Goal: Communication & Community: Answer question/provide support

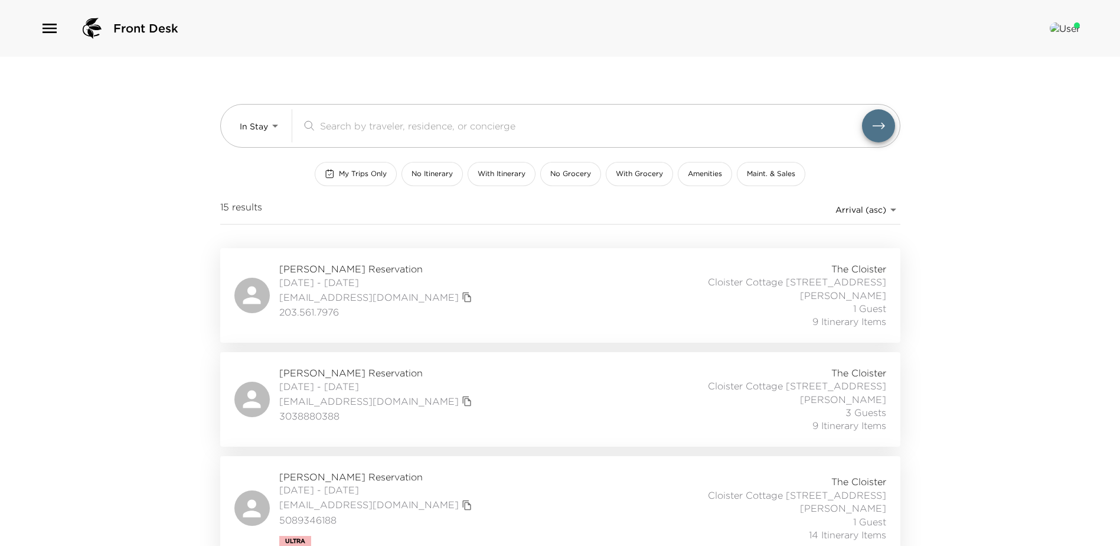
click at [49, 30] on icon "button" at bounding box center [49, 28] width 19 height 19
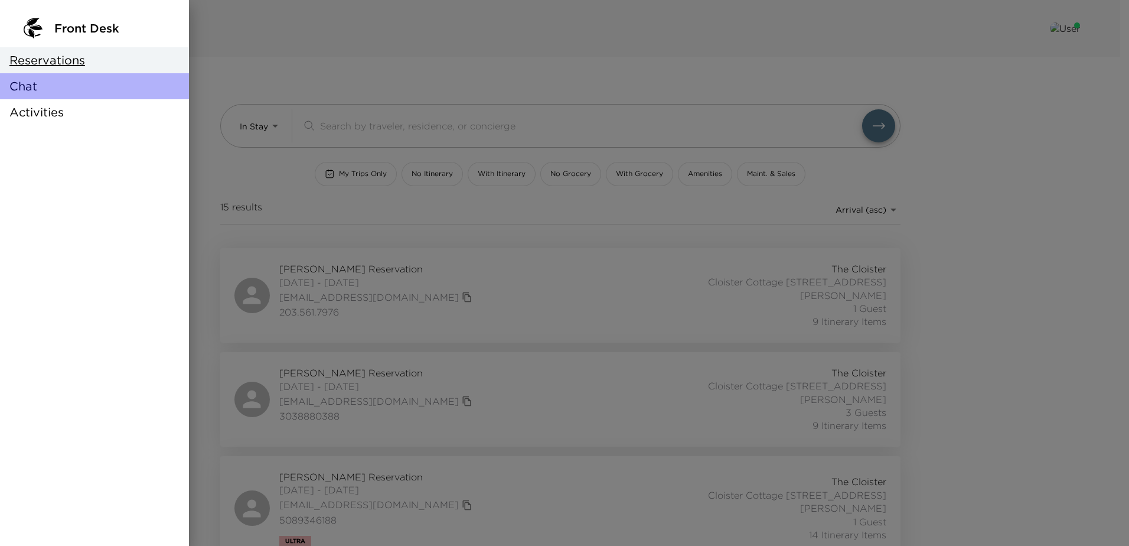
click at [19, 85] on span "Chat" at bounding box center [23, 86] width 28 height 17
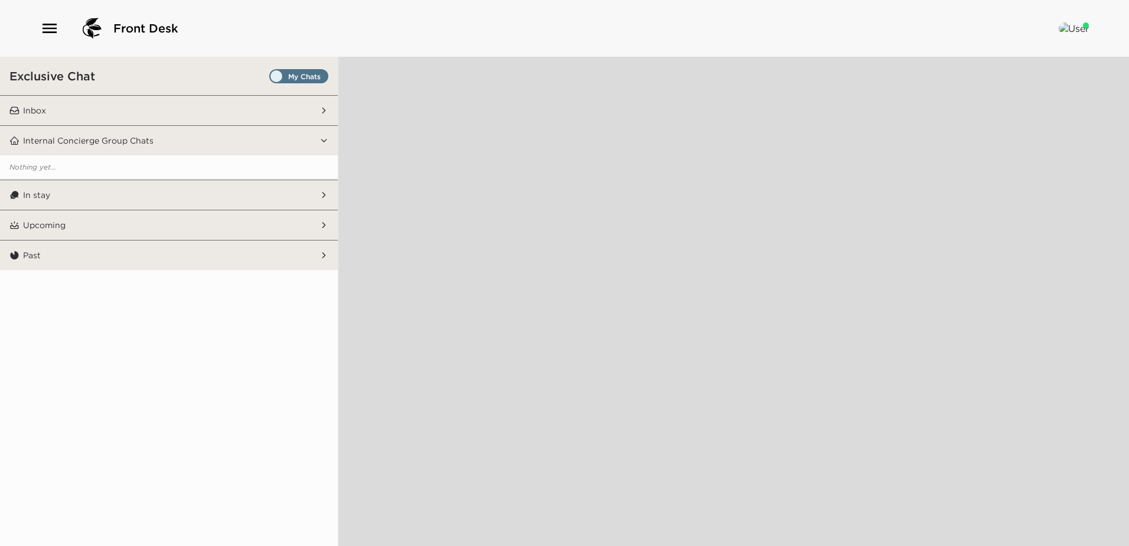
click at [303, 74] on span "Set all destinations" at bounding box center [298, 79] width 59 height 14
click at [272, 79] on input "Set all destinations" at bounding box center [272, 79] width 0 height 0
click at [158, 189] on button "In stay" at bounding box center [169, 195] width 300 height 30
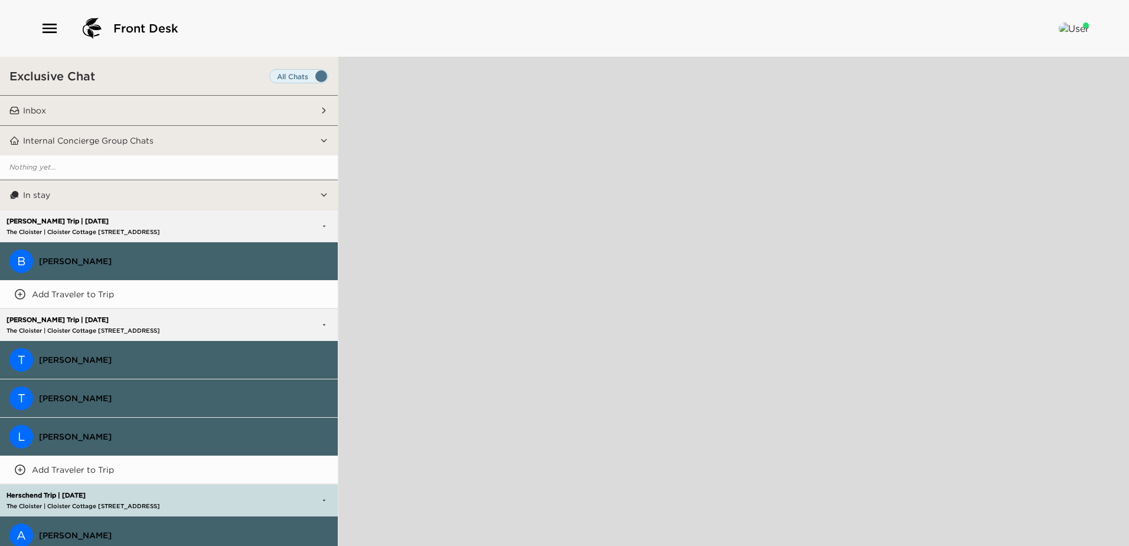
click at [96, 262] on span "[PERSON_NAME]" at bounding box center [183, 261] width 289 height 11
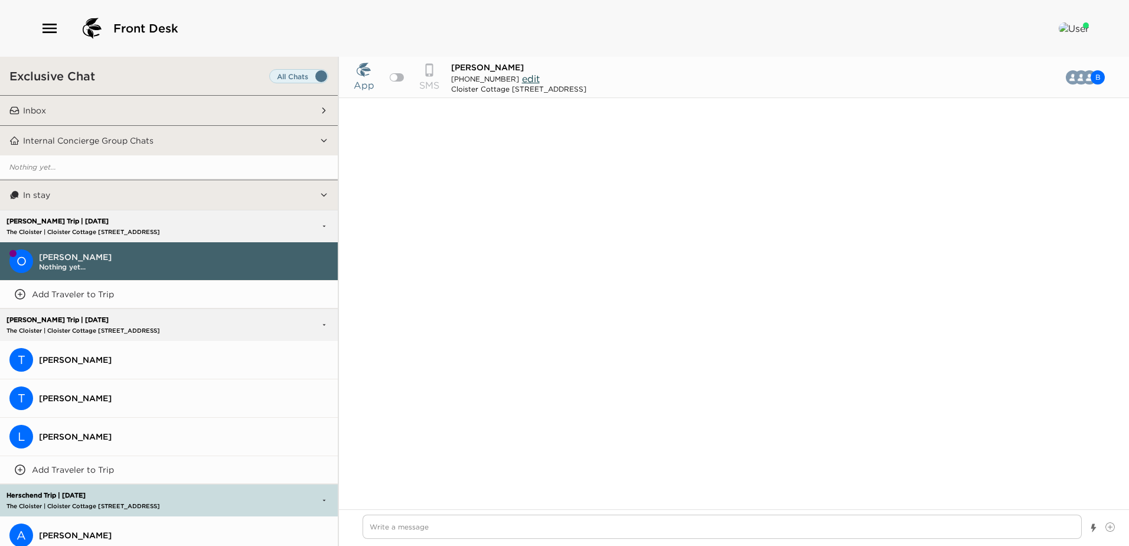
scroll to position [1477, 0]
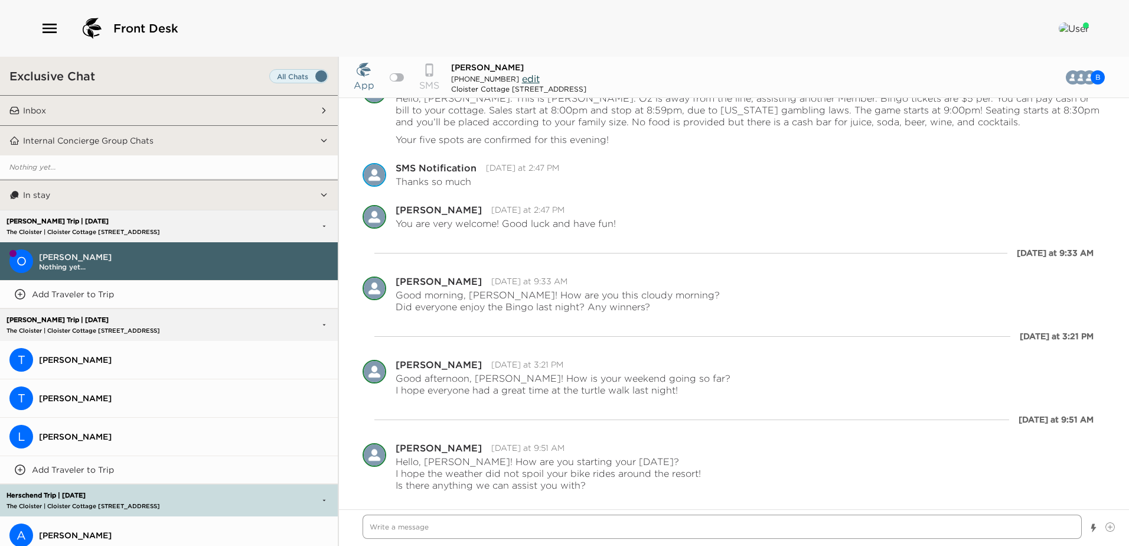
click at [378, 520] on textarea "Write a message" at bounding box center [722, 526] width 719 height 24
type textarea "x"
type textarea "G"
type textarea "x"
type textarea "Go"
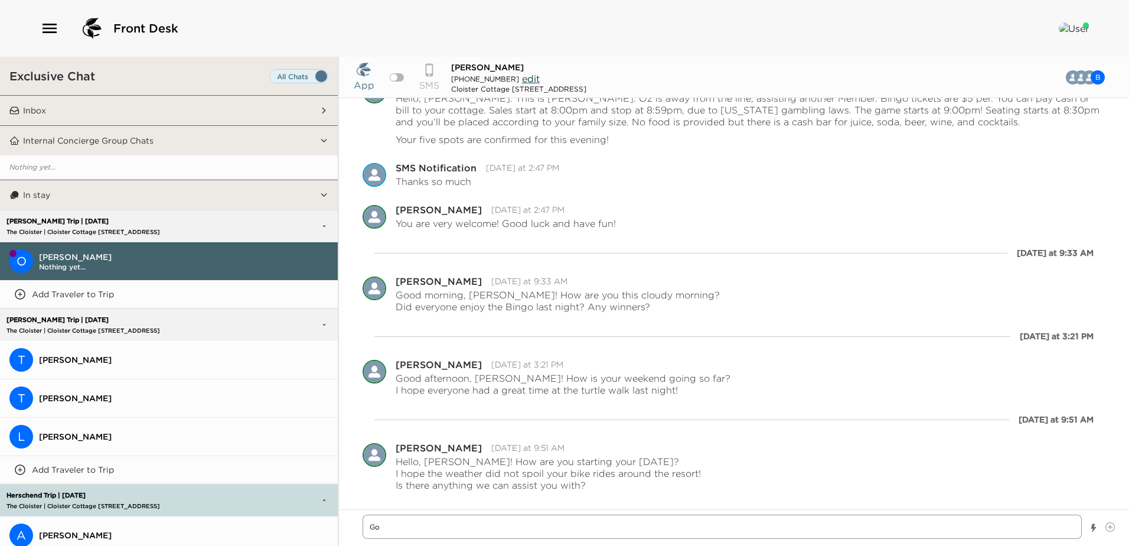
type textarea "x"
type textarea "Goo"
type textarea "x"
type textarea "Good"
type textarea "x"
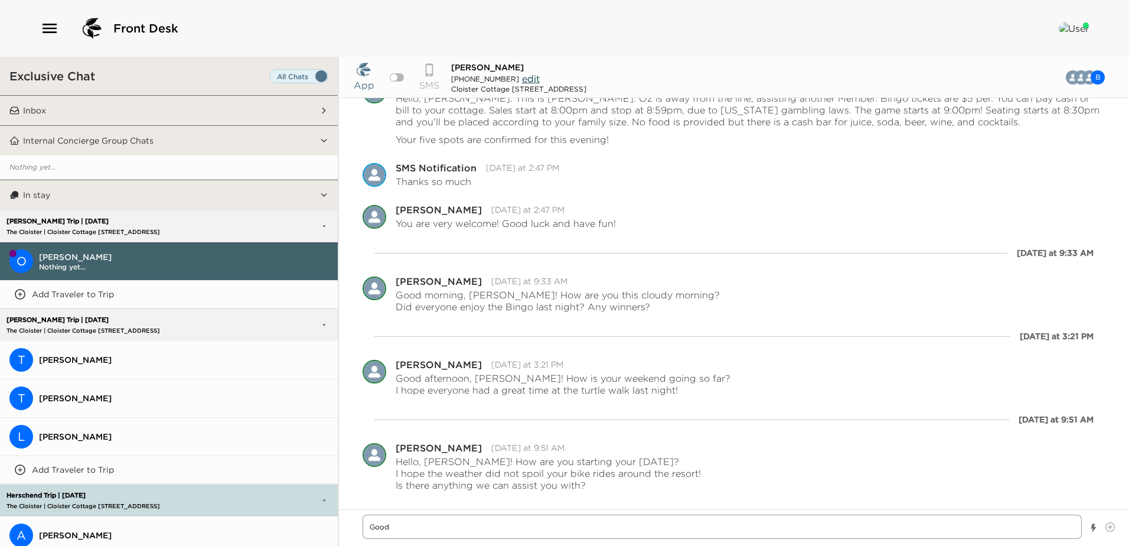
type textarea "Good"
type textarea "x"
type textarea "Good m"
type textarea "x"
type textarea "Good mo"
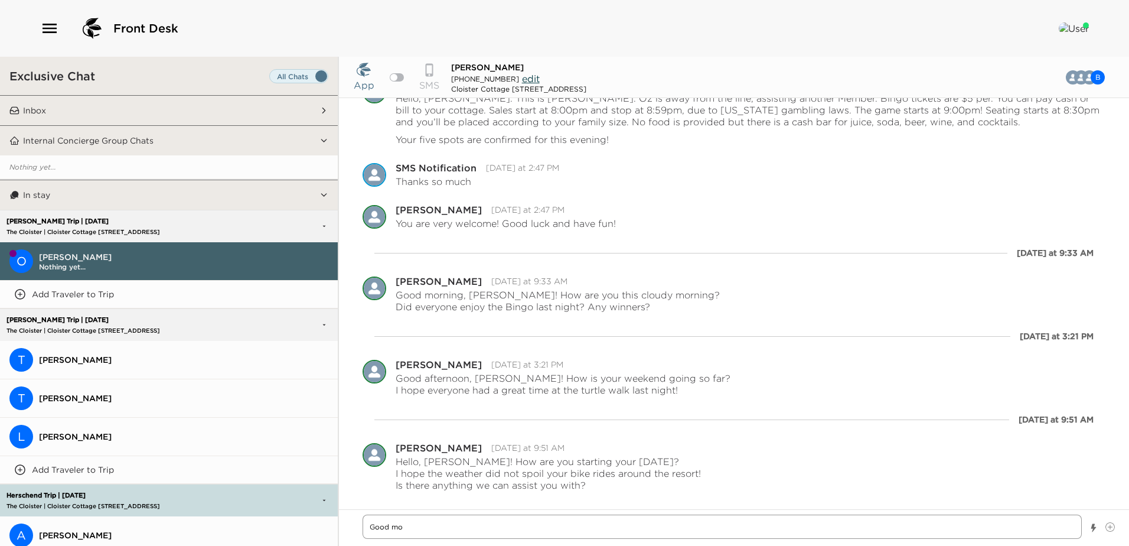
type textarea "x"
type textarea "Good mor"
type textarea "x"
type textarea "Good morn"
type textarea "x"
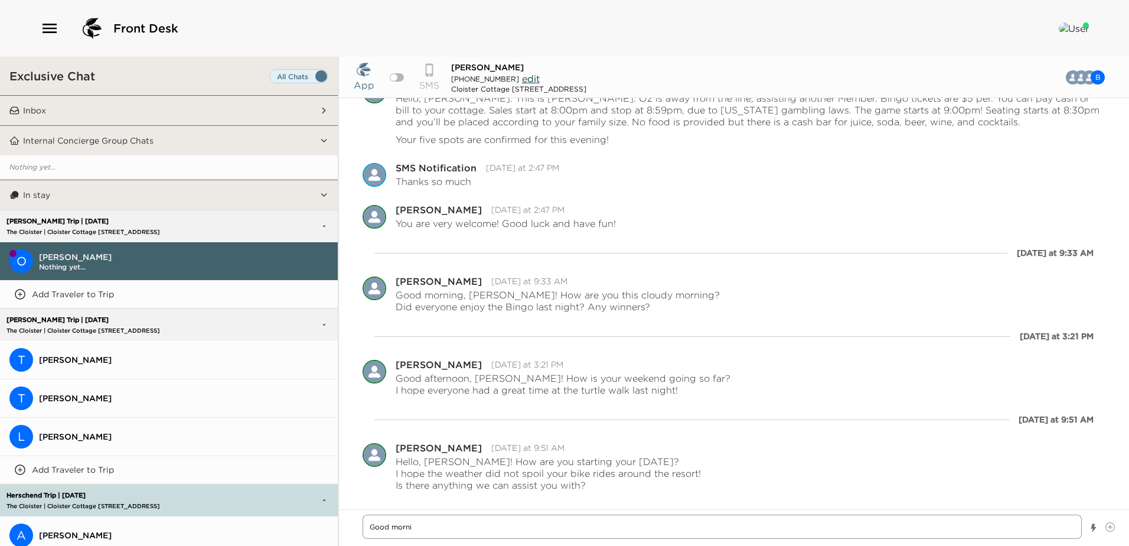
type textarea "Good mornin"
type textarea "x"
type textarea "Good morning"
type textarea "x"
type textarea "Good morning,"
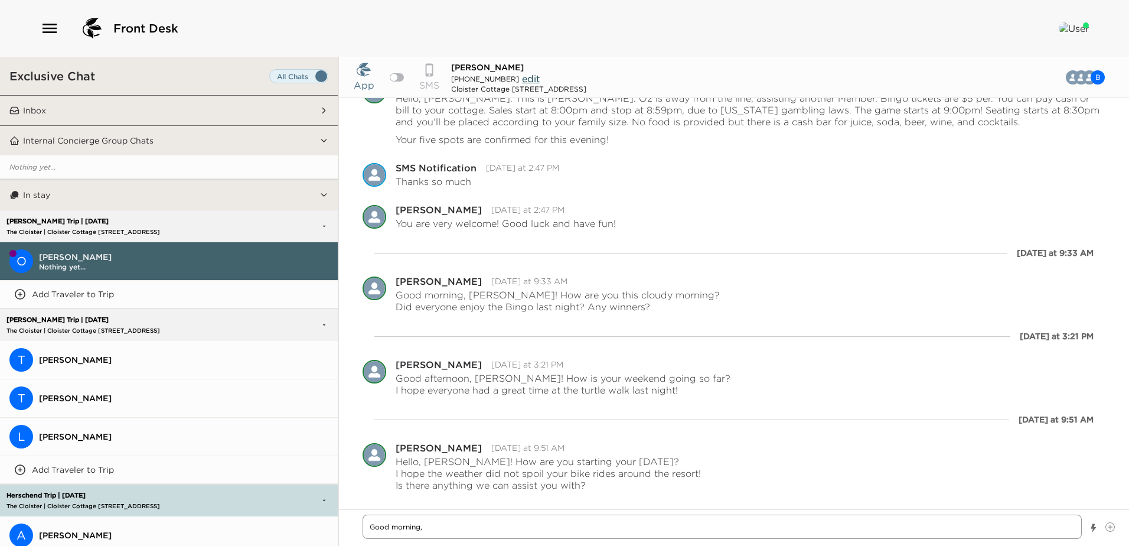
type textarea "x"
type textarea "Good morning,"
type textarea "x"
type textarea "Good morning, B"
type textarea "x"
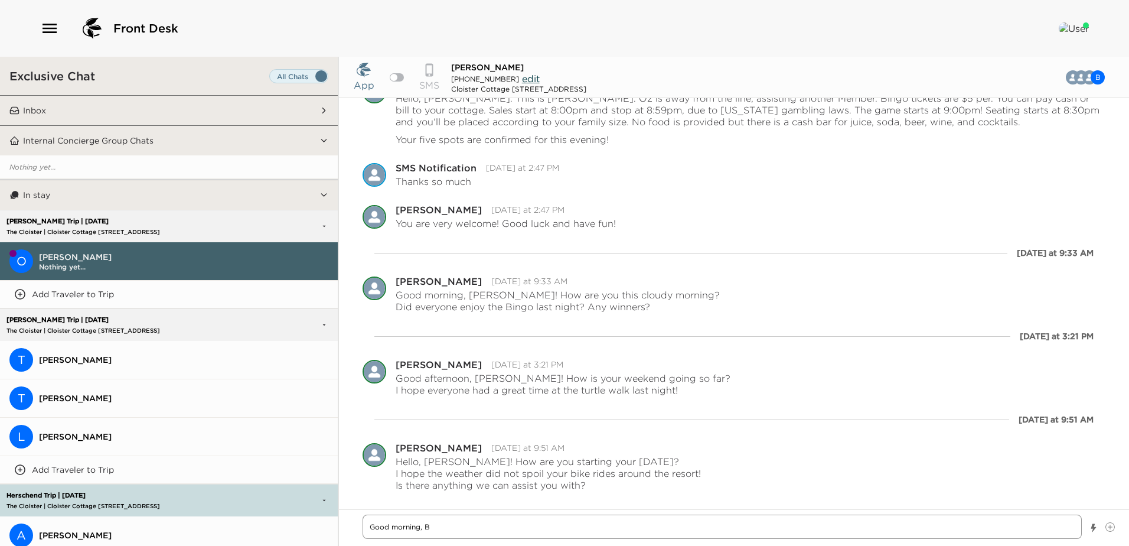
type textarea "Good morning, Ba"
type textarea "x"
type textarea "Good morning, Bar"
type textarea "x"
type textarea "Good morning, [PERSON_NAME]"
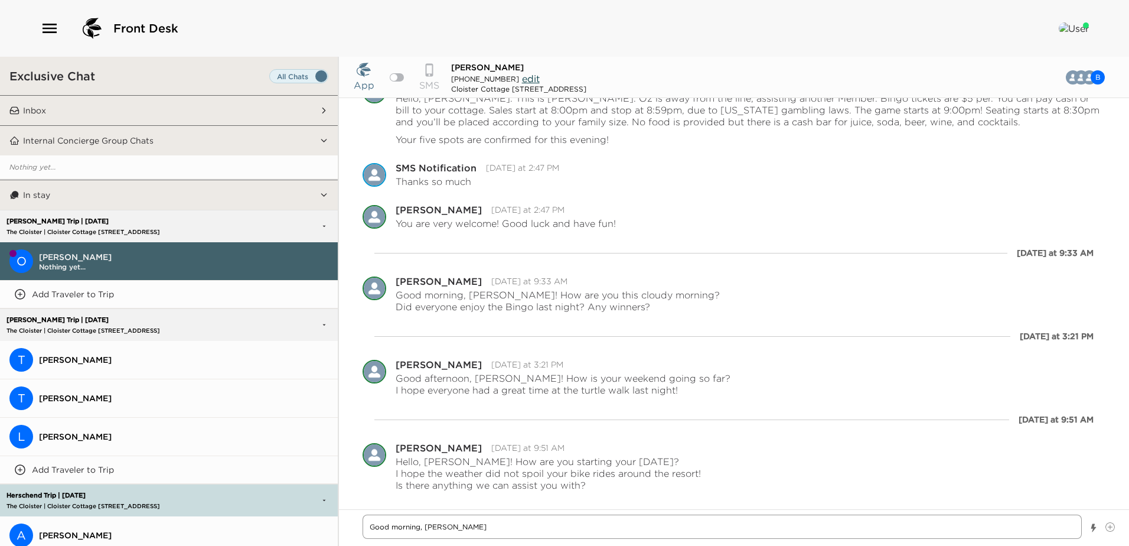
type textarea "x"
type textarea "Good morning, [PERSON_NAME]"
type textarea "x"
type textarea "Good morning, Barbar"
type textarea "x"
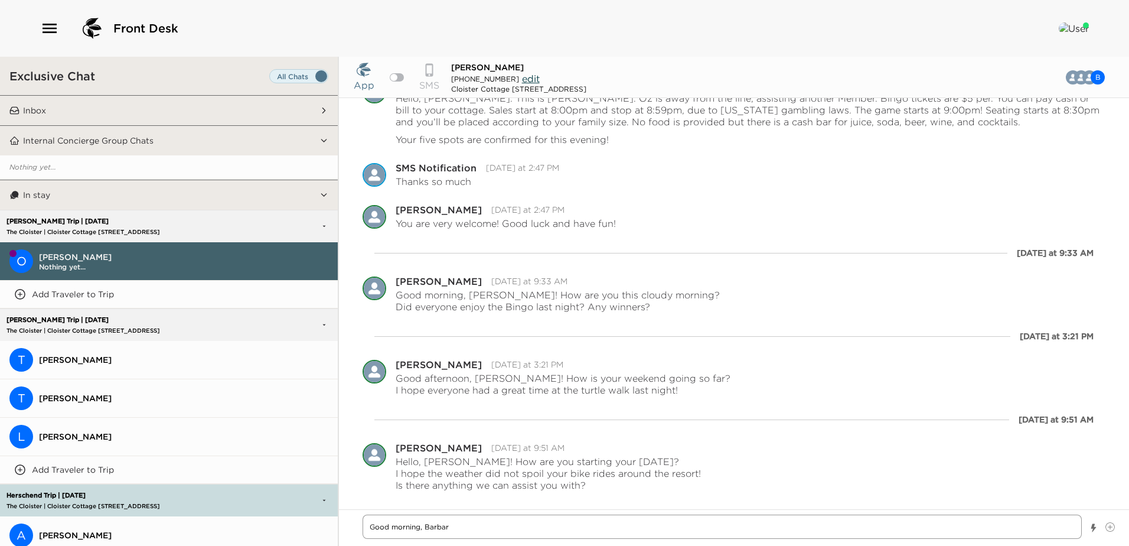
type textarea "Good morning, [PERSON_NAME]"
type textarea "x"
type textarea "Good morning, [PERSON_NAME]~"
type textarea "x"
type textarea "Good morning, [PERSON_NAME]~"
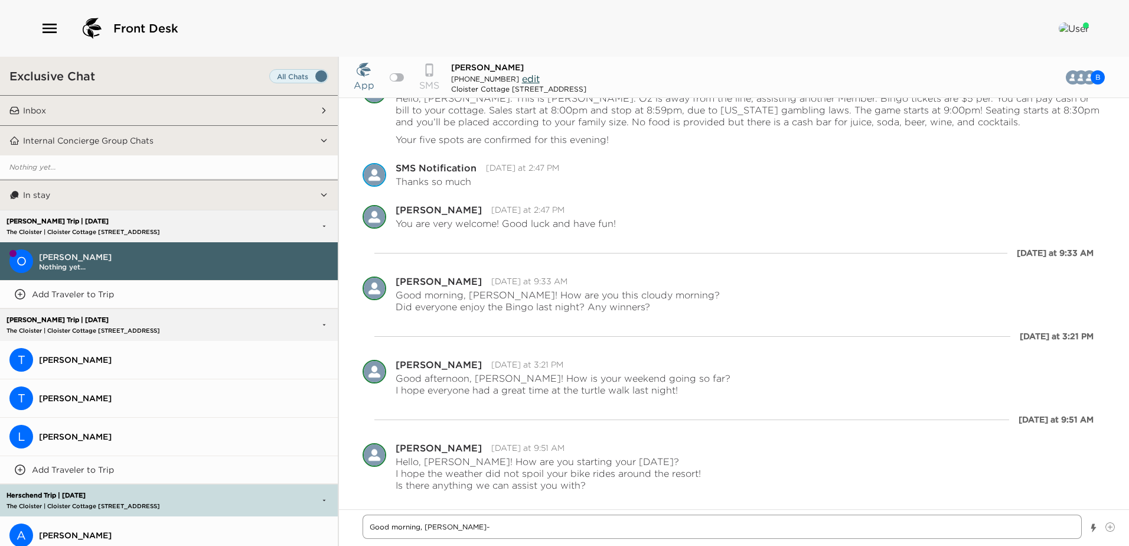
type textarea "x"
type textarea "Good morning, [PERSON_NAME]~ T"
type textarea "x"
type textarea "Good morning, [PERSON_NAME]~ To"
type textarea "x"
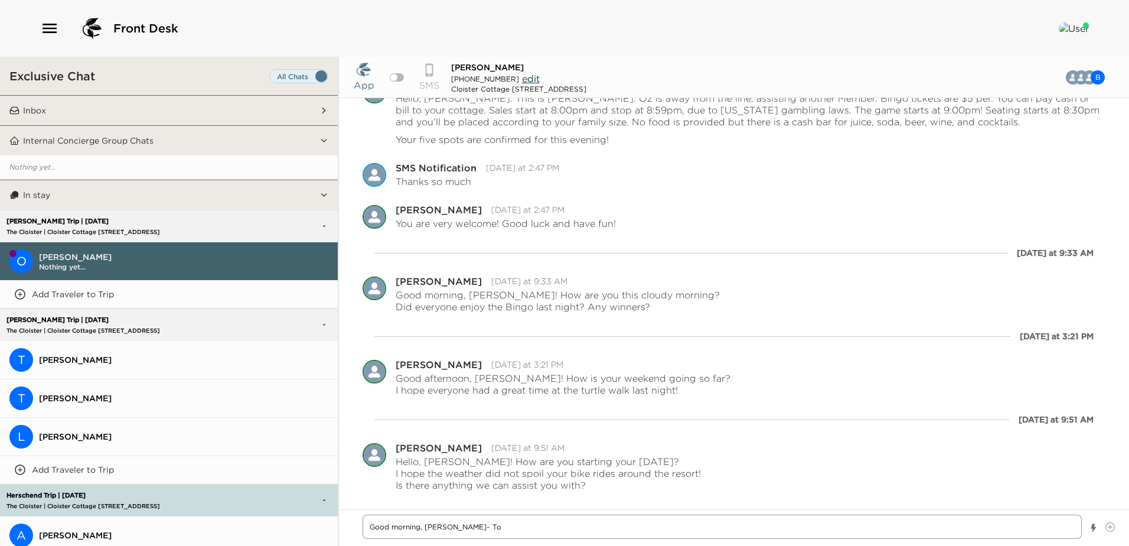
type textarea "Good morning, [PERSON_NAME]~ Ton"
type textarea "x"
type textarea "Good morning, [PERSON_NAME]~ [PERSON_NAME]"
type textarea "x"
type textarea "Good morning, [PERSON_NAME]~ [PERSON_NAME]"
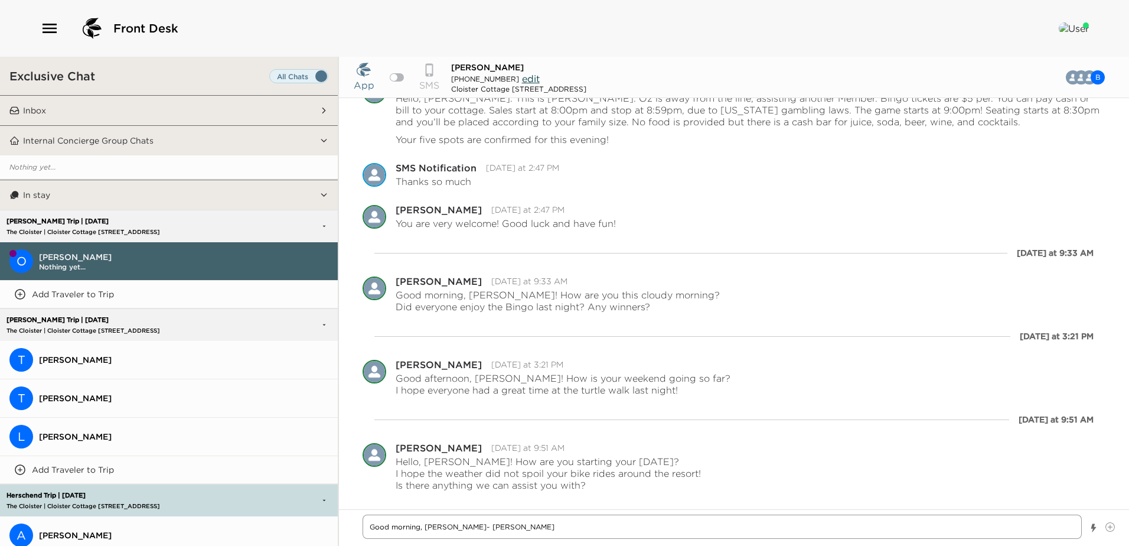
type textarea "x"
type textarea "Good morning, [PERSON_NAME]~ [PERSON_NAME]"
type textarea "x"
type textarea "Good morning, [PERSON_NAME]~ [PERSON_NAME]"
type textarea "x"
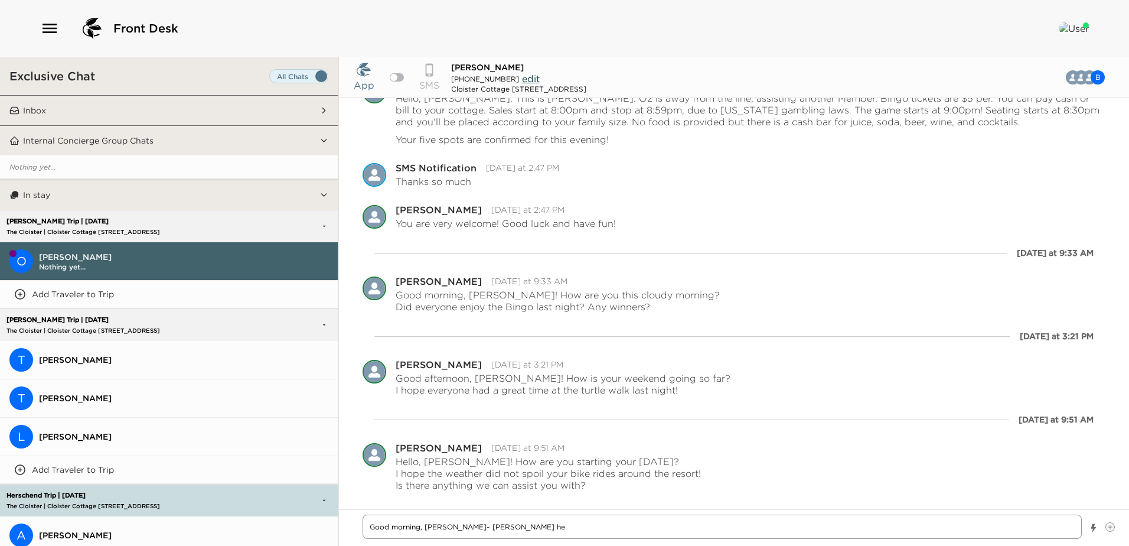
type textarea "Good morning, [PERSON_NAME]~ [PERSON_NAME] her"
type textarea "x"
type textarea "Good morning, [PERSON_NAME]~ [PERSON_NAME] here"
type textarea "x"
type textarea "Good morning, [PERSON_NAME]~ [PERSON_NAME] here"
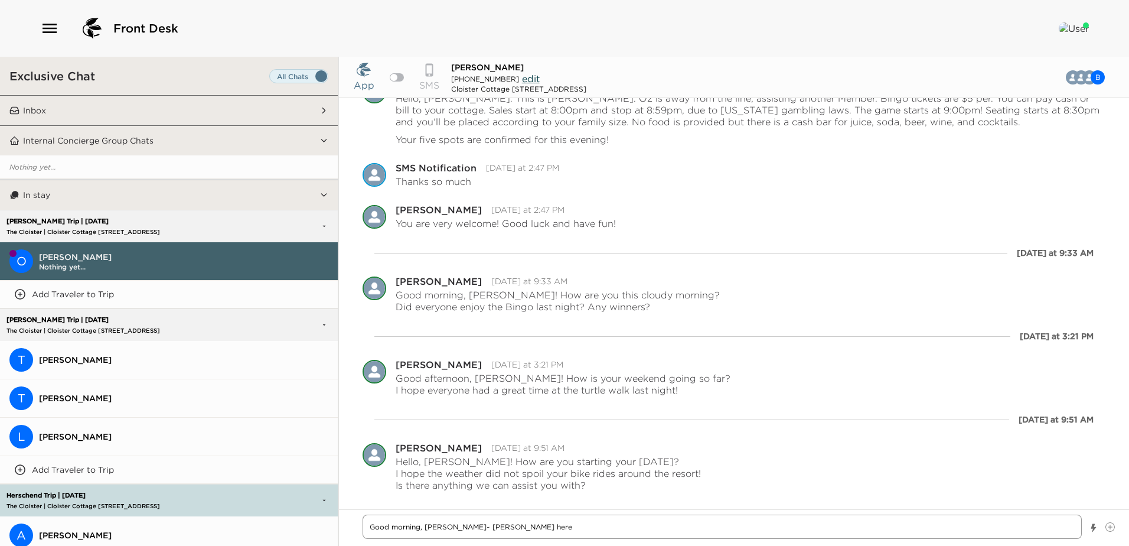
type textarea "x"
type textarea "Good morning, [PERSON_NAME]~ [PERSON_NAME] here an"
type textarea "x"
type textarea "Good morning, [PERSON_NAME]~ [PERSON_NAME] here and"
type textarea "x"
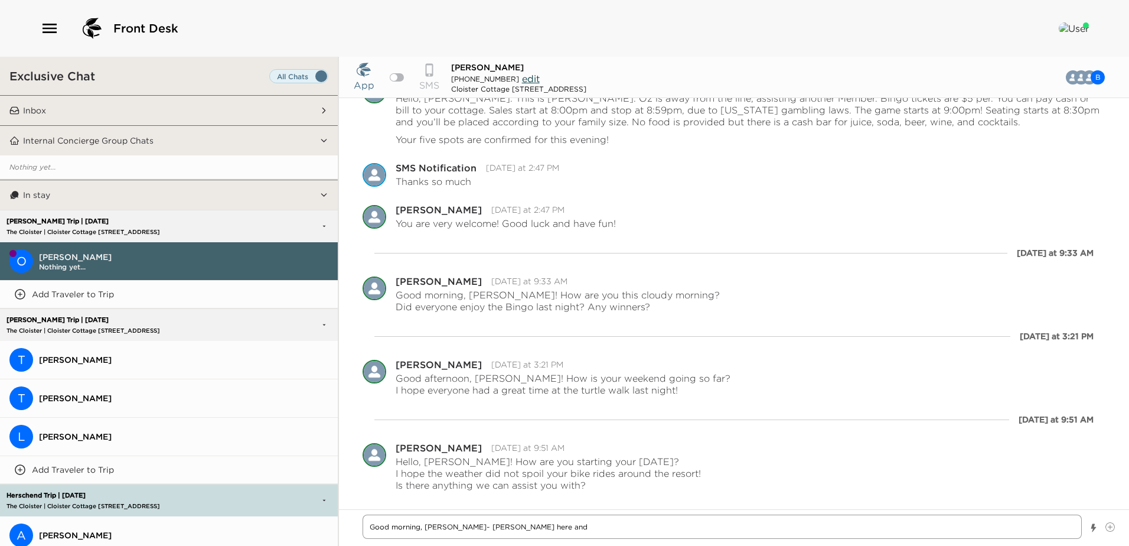
type textarea "Good morning, [PERSON_NAME]~ [PERSON_NAME] here and"
type textarea "x"
type textarea "Good morning, [PERSON_NAME]~ [PERSON_NAME] here and I"
type textarea "x"
type textarea "Good morning, [PERSON_NAME]~ [PERSON_NAME] here and I"
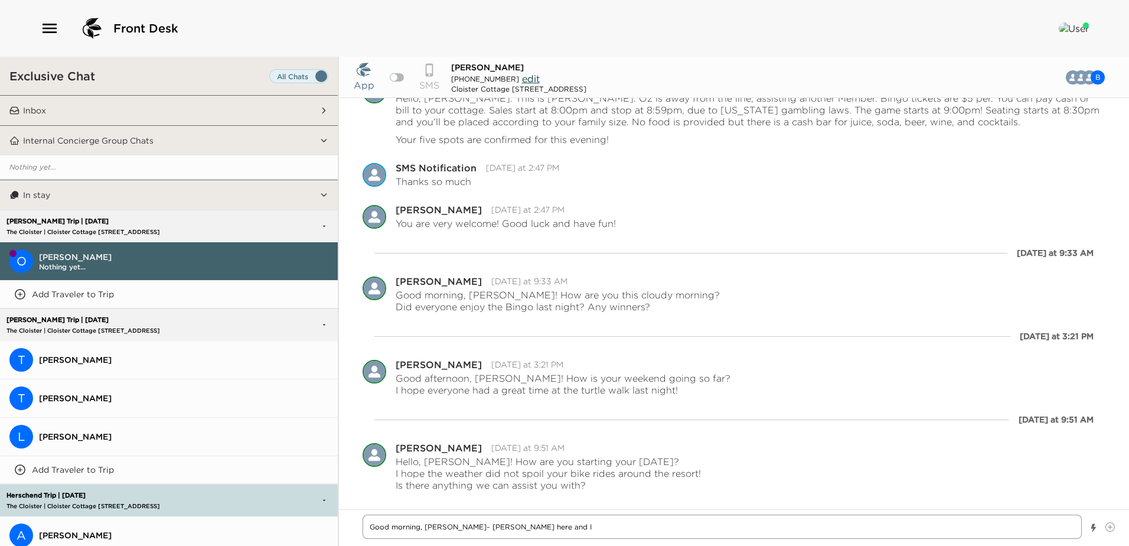
type textarea "x"
type textarea "Good morning, [PERSON_NAME]~ [PERSON_NAME] here and I k"
type textarea "x"
type textarea "Good morning, [PERSON_NAME]~ [PERSON_NAME] here and I kn"
type textarea "x"
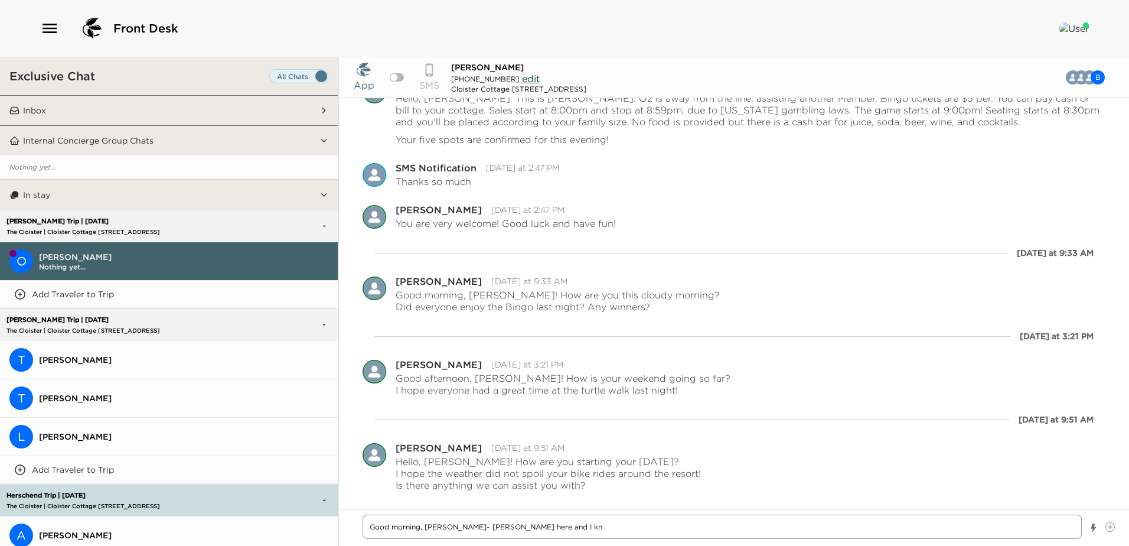
type textarea "Good morning, [PERSON_NAME]~ [PERSON_NAME] here and I kno"
type textarea "x"
type textarea "Good morning, [PERSON_NAME]~ [PERSON_NAME] here and I know"
type textarea "x"
type textarea "Good morning, [PERSON_NAME]~ [PERSON_NAME] here and I know"
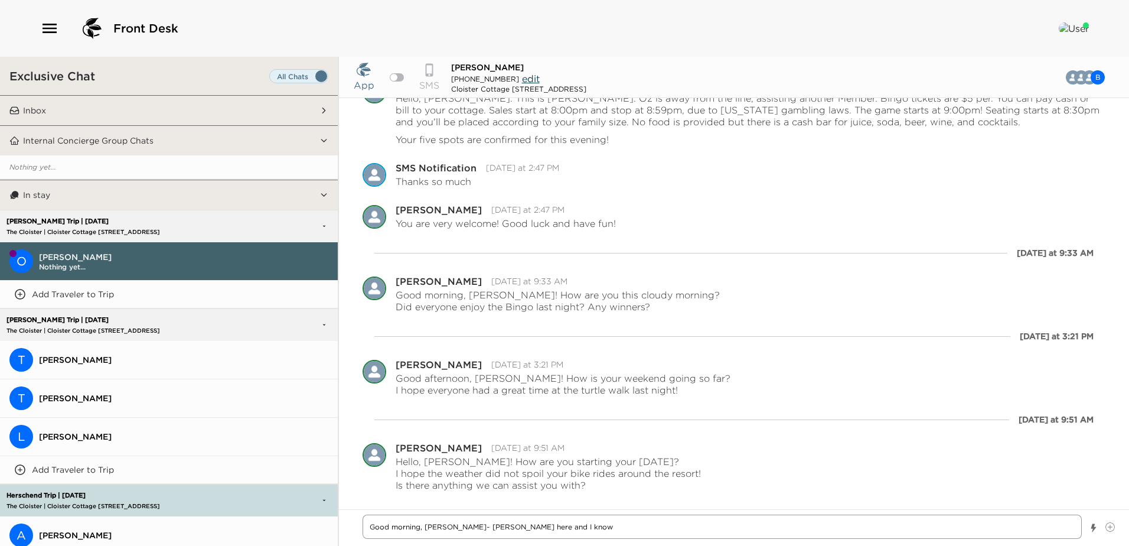
type textarea "x"
type textarea "Good morning, [PERSON_NAME]~ [PERSON_NAME] here and I know t"
type textarea "x"
type textarea "Good morning, [PERSON_NAME]~ [PERSON_NAME] here and I know th"
type textarea "x"
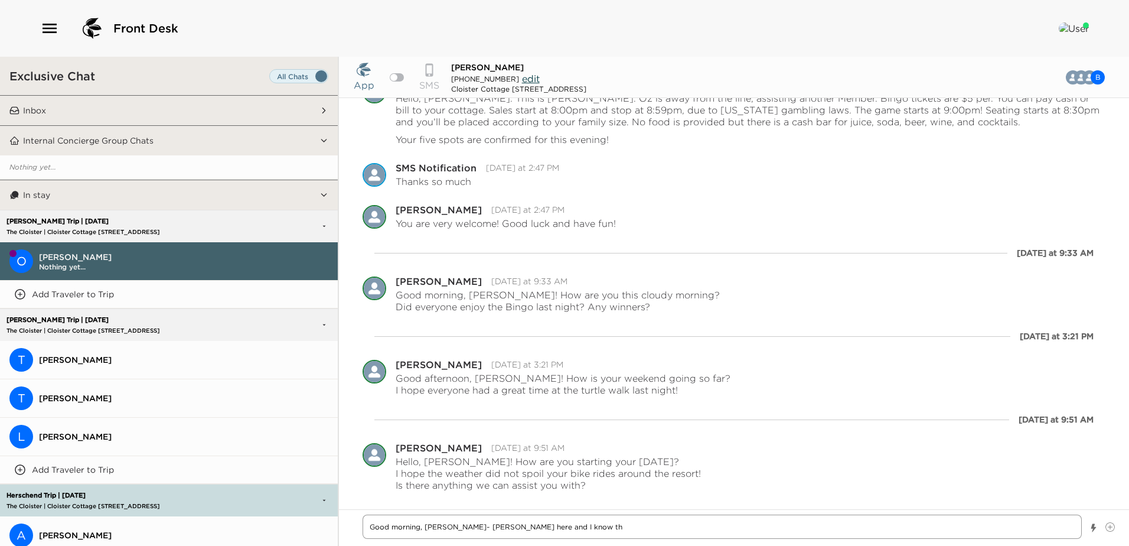
type textarea "Good morning, [PERSON_NAME]~ [PERSON_NAME] here and I know tha"
type textarea "x"
type textarea "Good morning, [PERSON_NAME]~ [PERSON_NAME] here and I know that"
type textarea "x"
type textarea "Good morning, [PERSON_NAME]~ [PERSON_NAME] here and I know that"
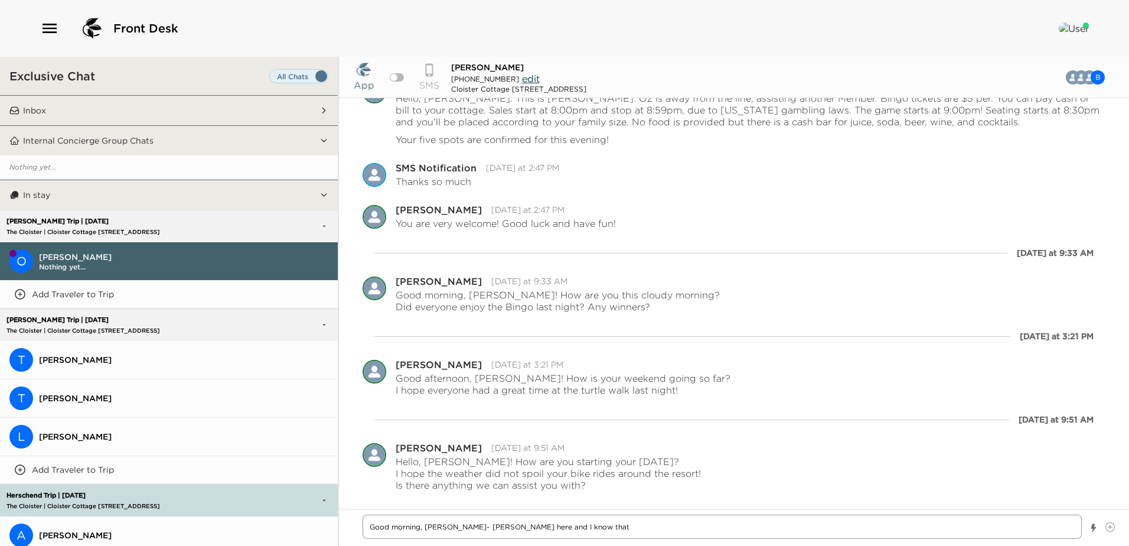
type textarea "x"
type textarea "Good morning, [PERSON_NAME]~ [PERSON_NAME] here and I know that y"
type textarea "x"
type textarea "Good morning, [PERSON_NAME]~ [PERSON_NAME] here and I know that yo"
type textarea "x"
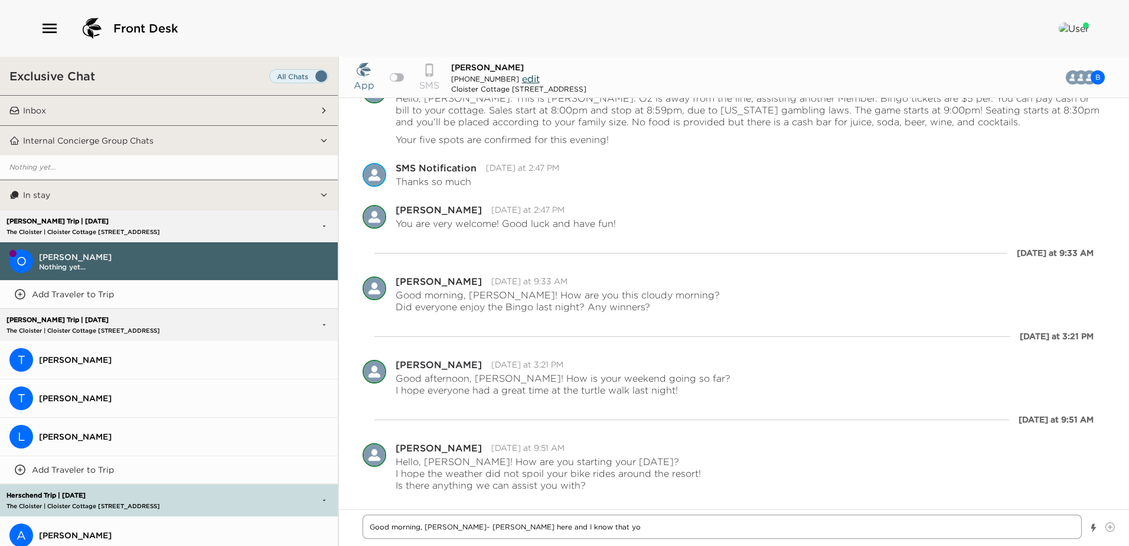
type textarea "Good morning, [PERSON_NAME]~ [PERSON_NAME] here and I know that you"
type textarea "x"
type textarea "Good morning, [PERSON_NAME]~ [PERSON_NAME] here and I know that you"
type textarea "x"
type textarea "Good morning, [PERSON_NAME]~ [PERSON_NAME] here and I know that you a"
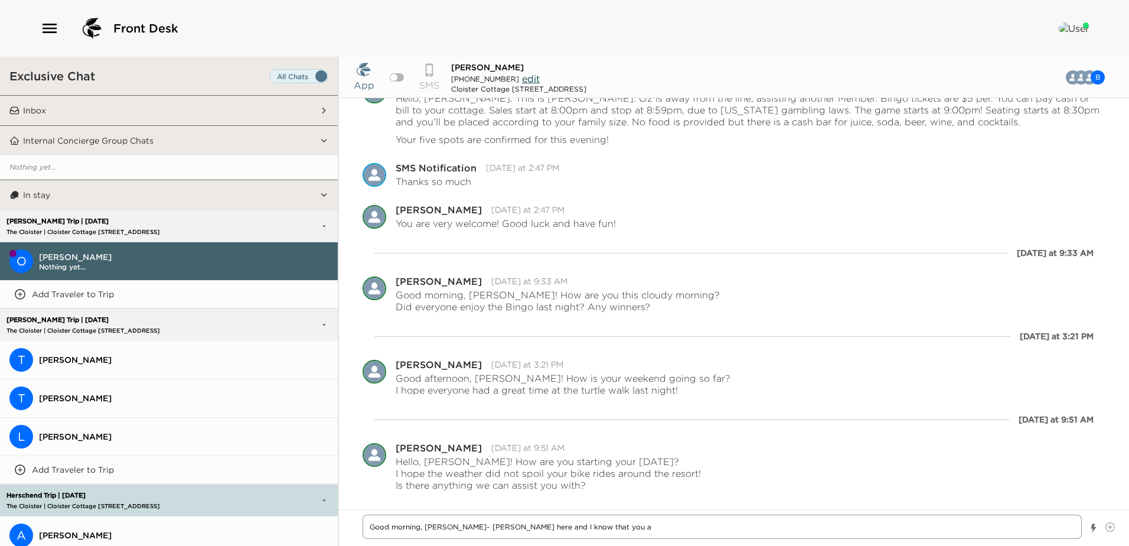
type textarea "x"
type textarea "Good morning, [PERSON_NAME]~ [PERSON_NAME] here and I know that you ar"
type textarea "x"
type textarea "Good morning, [PERSON_NAME]~ [PERSON_NAME] here and I know that you are"
type textarea "x"
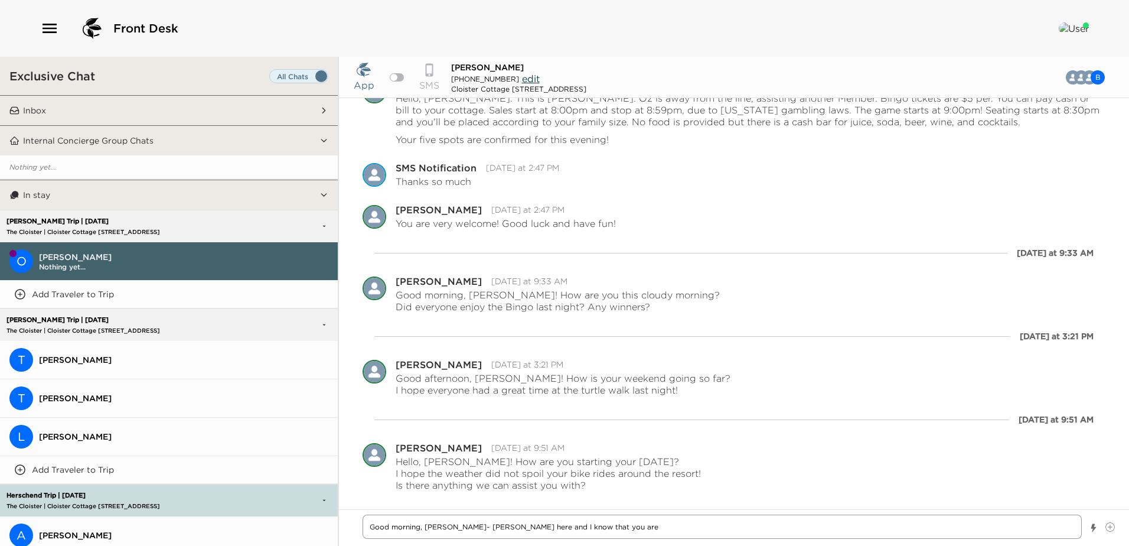
type textarea "Good morning, [PERSON_NAME]~ [PERSON_NAME] here and I know that you are"
type textarea "x"
type textarea "Good morning, [PERSON_NAME]~ [PERSON_NAME] here and I know that you are d"
type textarea "x"
type textarea "Good morning, [PERSON_NAME]~ [PERSON_NAME] here and I know that you are de"
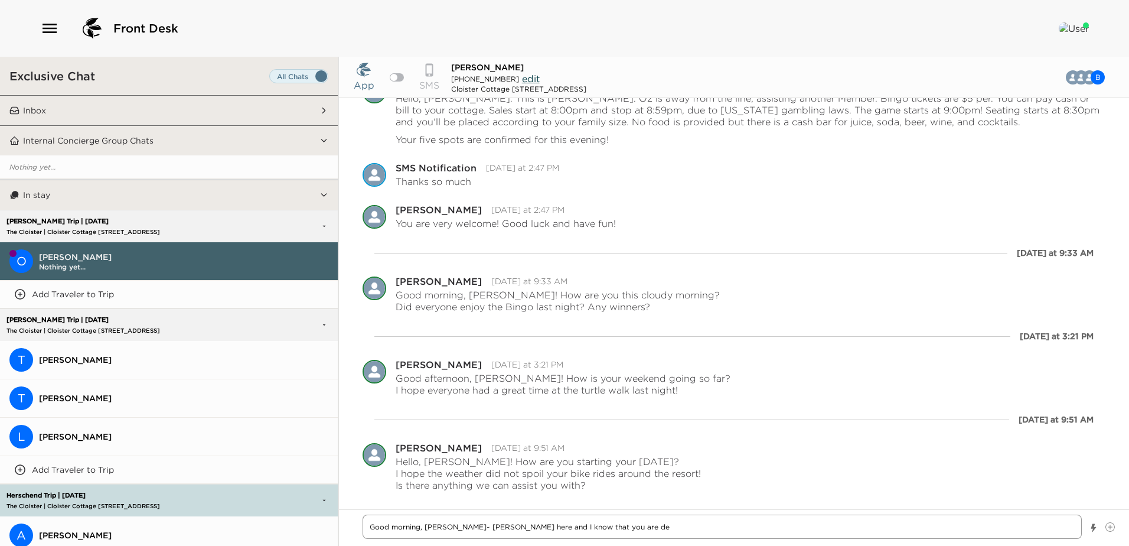
type textarea "x"
type textarea "Good morning, [PERSON_NAME]~ [PERSON_NAME] here and I know that you are dep"
type textarea "x"
type textarea "Good morning, [PERSON_NAME]~ [PERSON_NAME] here and I know that you are depa"
type textarea "x"
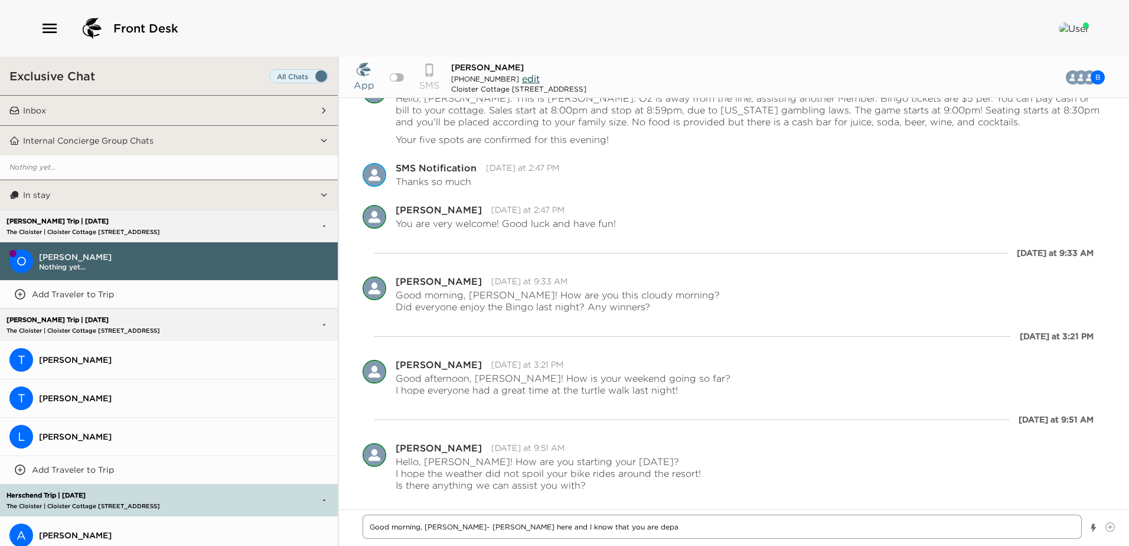
type textarea "Good morning, [PERSON_NAME]~ [PERSON_NAME] here and I know that you are depar"
type textarea "x"
type textarea "Good morning, [PERSON_NAME]~ [PERSON_NAME] here and I know that you are depart"
type textarea "x"
type textarea "Good morning, [PERSON_NAME]~ [PERSON_NAME] here and I know that you are departi"
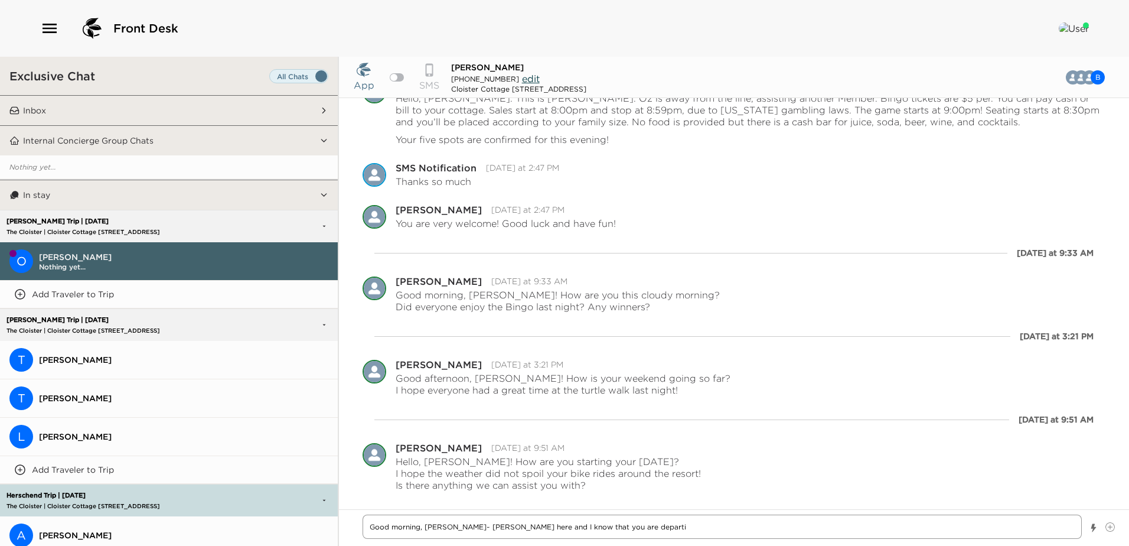
type textarea "x"
type textarea "Good morning, [PERSON_NAME]~ [PERSON_NAME] here and I know that you are departin"
type textarea "x"
type textarea "Good morning, [PERSON_NAME]~ [PERSON_NAME] here and I know that you are departi…"
type textarea "x"
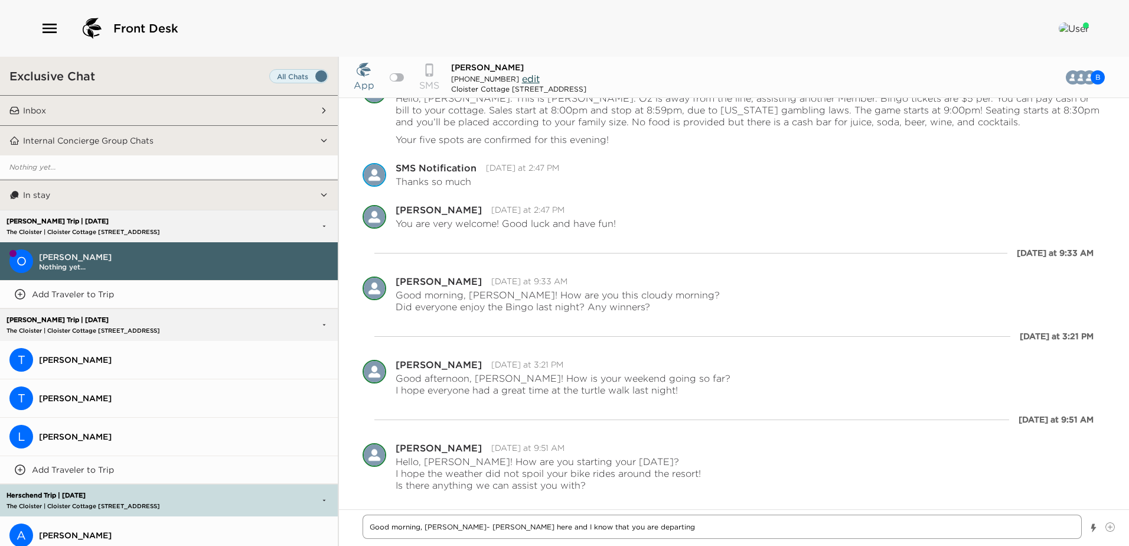
type textarea "Good morning, [PERSON_NAME]~ [PERSON_NAME] here and I know that you are departi…"
type textarea "x"
type textarea "Good morning, [PERSON_NAME]~ [PERSON_NAME] here and I know that you are departi…"
type textarea "x"
type textarea "Good morning, [PERSON_NAME]~ [PERSON_NAME] here and I know that you are departi…"
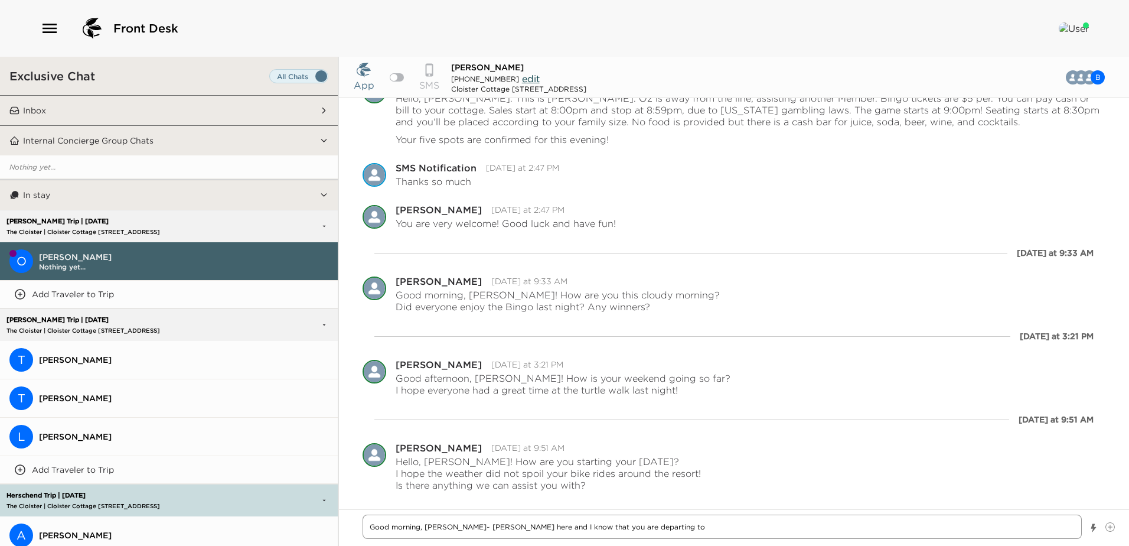
type textarea "x"
type textarea "Good morning, [PERSON_NAME]~ [PERSON_NAME] here and I know that you are departi…"
type textarea "x"
type textarea "Good morning, [PERSON_NAME]~ [PERSON_NAME] here and I know that you are departi…"
type textarea "x"
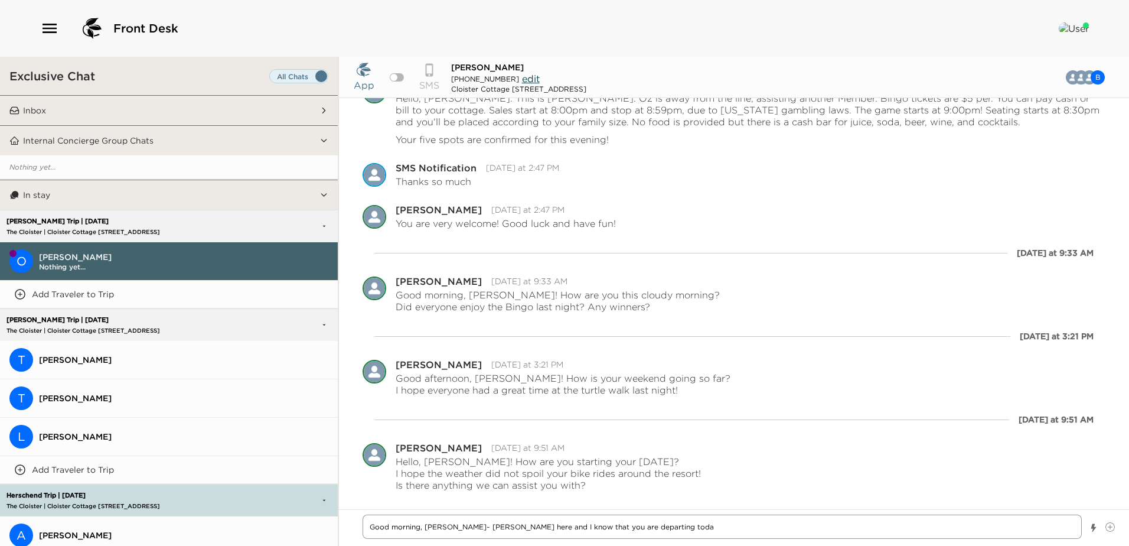
type textarea "Good morning, [PERSON_NAME]~ [PERSON_NAME] here and I know that you are departi…"
type textarea "x"
type textarea "Good morning, [PERSON_NAME]~ [PERSON_NAME] here and I know that you are departi…"
type textarea "x"
type textarea "Good morning, [PERSON_NAME]~ [PERSON_NAME] here and I know that you are departi…"
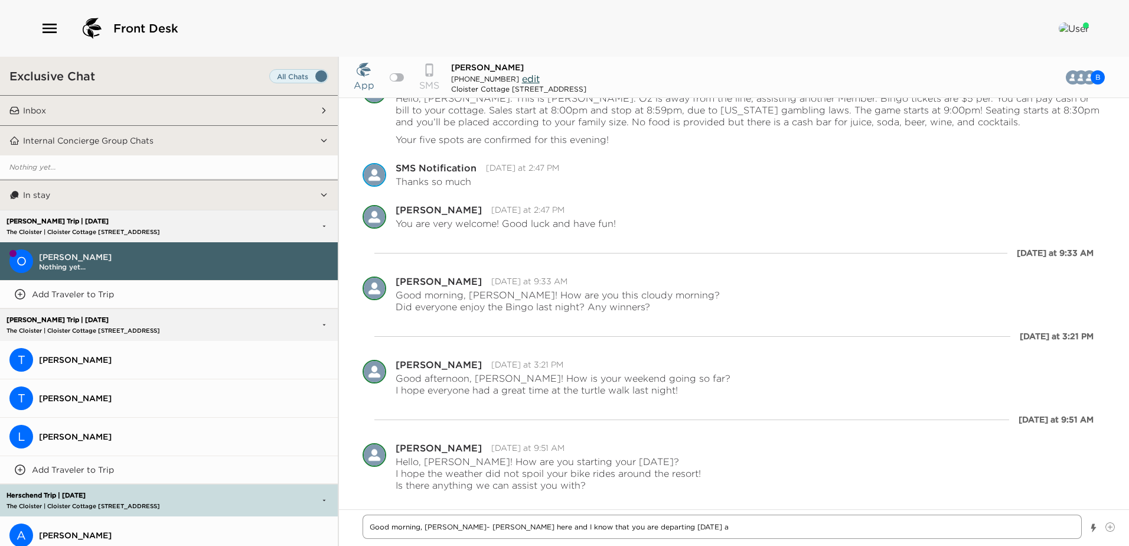
type textarea "x"
type textarea "Good morning, [PERSON_NAME]~ [PERSON_NAME] here and I know that you are departi…"
type textarea "x"
type textarea "Good morning, [PERSON_NAME]~ [PERSON_NAME] here and I know that you are departi…"
type textarea "x"
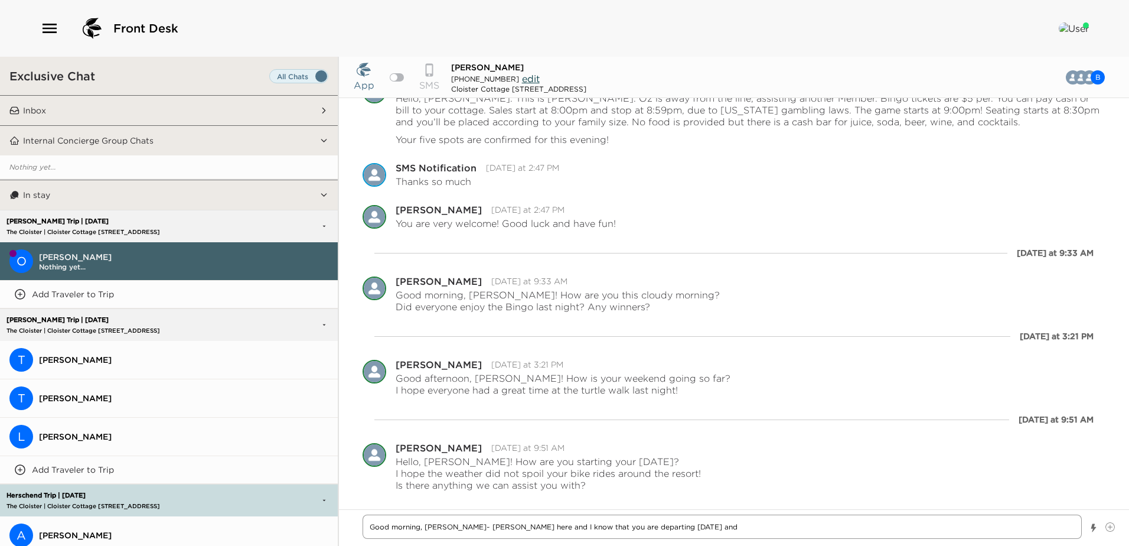
type textarea "Good morning, [PERSON_NAME]~ [PERSON_NAME] here and I know that you are departi…"
type textarea "x"
type textarea "Good morning, [PERSON_NAME]~ [PERSON_NAME] here and I know that you are departi…"
type textarea "x"
type textarea "Good morning, [PERSON_NAME]~ [PERSON_NAME] here and I know that you are departi…"
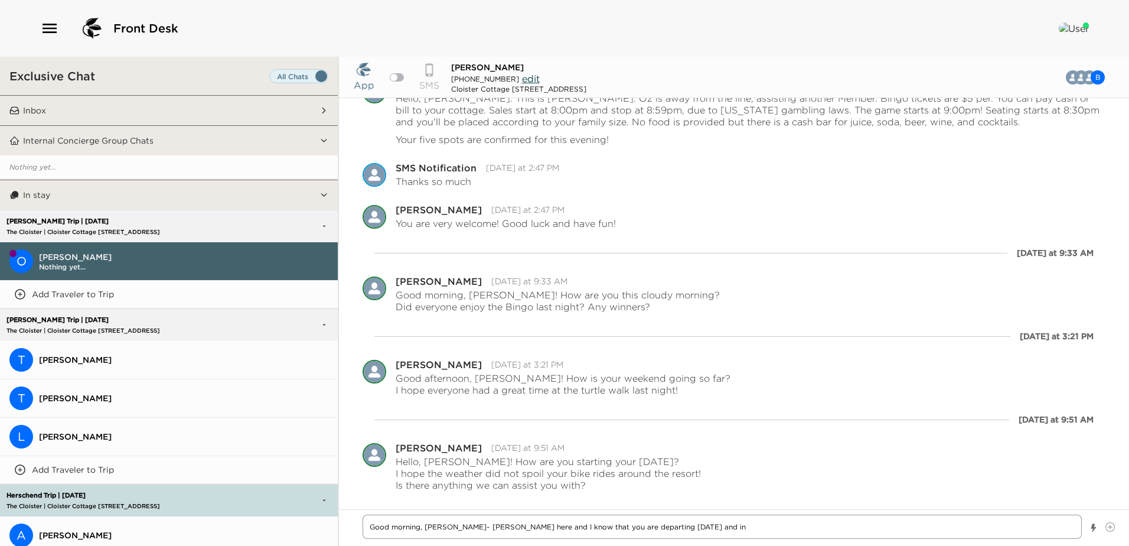
type textarea "x"
type textarea "Good morning, [PERSON_NAME]~ [PERSON_NAME] here and I know that you are departi…"
type textarea "x"
type textarea "Good morning, [PERSON_NAME]~ [PERSON_NAME] here and I know that you are departi…"
type textarea "x"
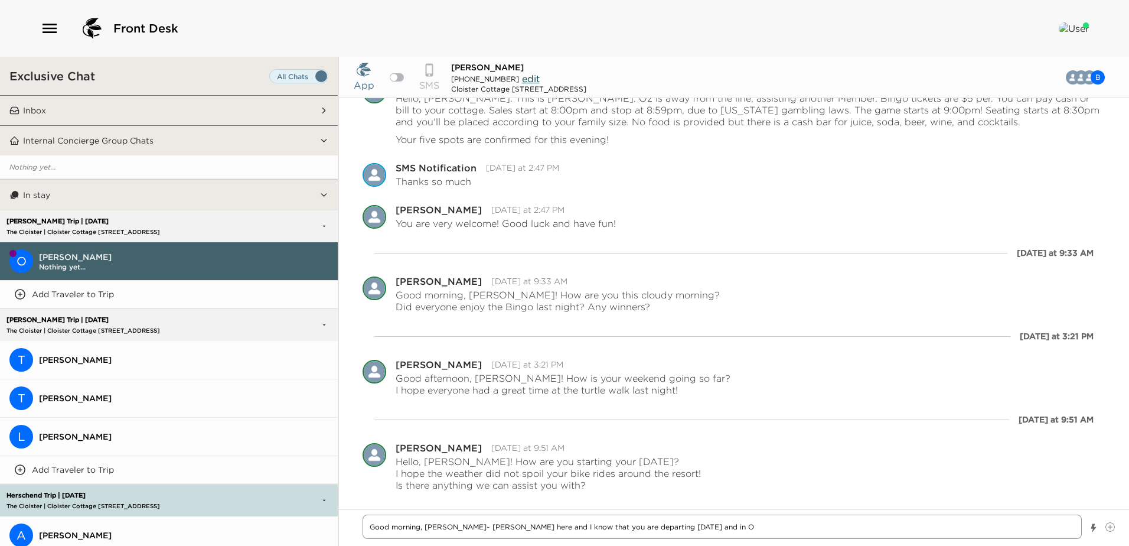
type textarea "Good morning, [PERSON_NAME]~ [PERSON_NAME] here and I know that you are departi…"
type textarea "x"
type textarea "Good morning, [PERSON_NAME]~ [PERSON_NAME] here and I know that you are departi…"
type textarea "x"
type textarea "Good morning, [PERSON_NAME]~ [PERSON_NAME] here and I know that you are departi…"
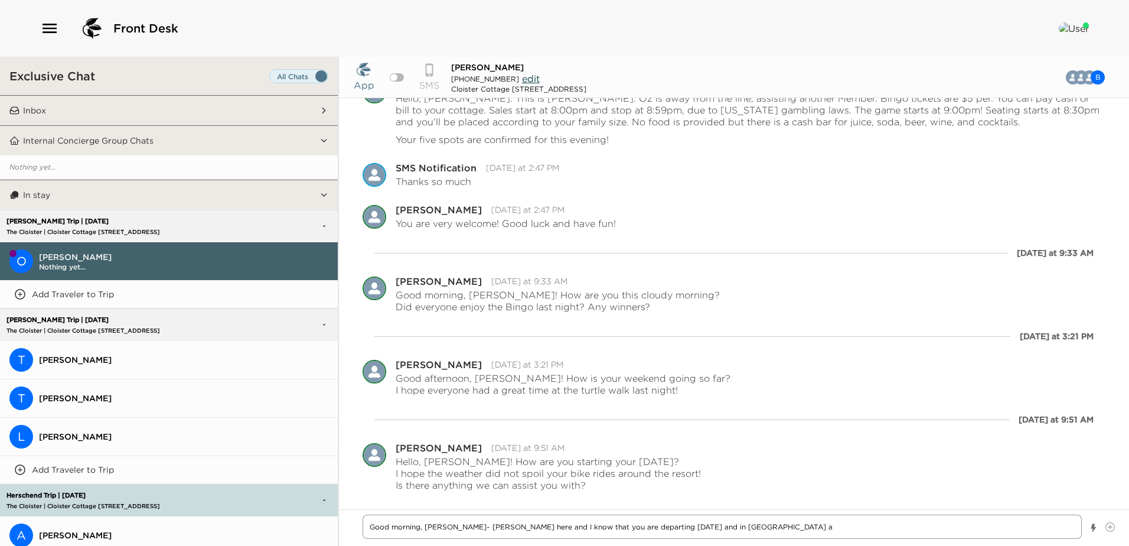
type textarea "x"
type textarea "Good morning, [PERSON_NAME]~ [PERSON_NAME] here and I know that you are departi…"
type textarea "x"
type textarea "Good morning, [PERSON_NAME]~ [PERSON_NAME] here and I know that you are departi…"
type textarea "x"
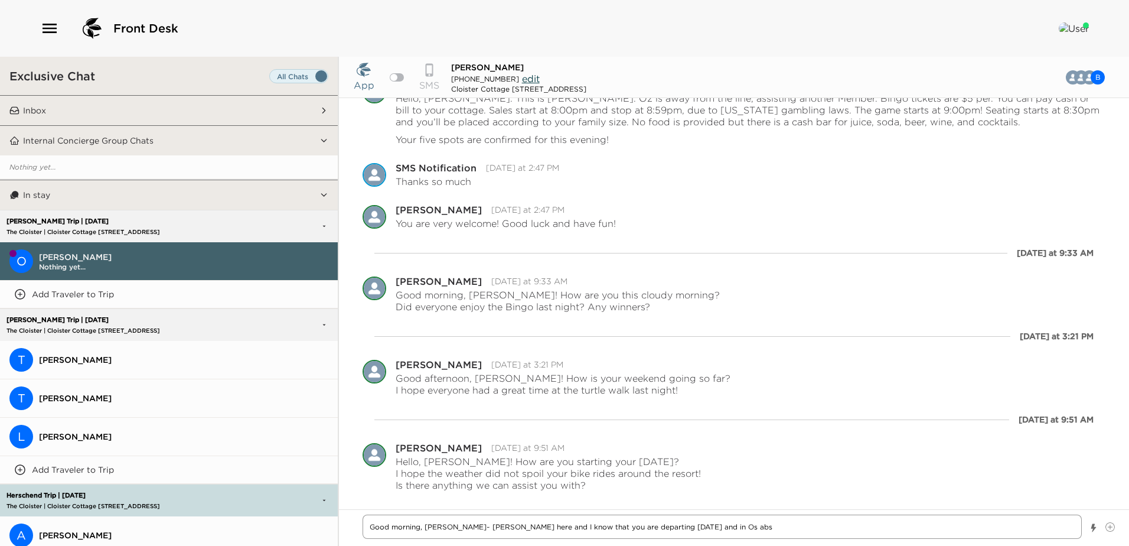
type textarea "Good morning, [PERSON_NAME]~ [PERSON_NAME] here and I know that you are departi…"
type textarea "x"
type textarea "Good morning, [PERSON_NAME]~ [PERSON_NAME] here and I know that you are departi…"
type textarea "x"
type textarea "Good morning, [PERSON_NAME]~ [PERSON_NAME] here and I know that you are departi…"
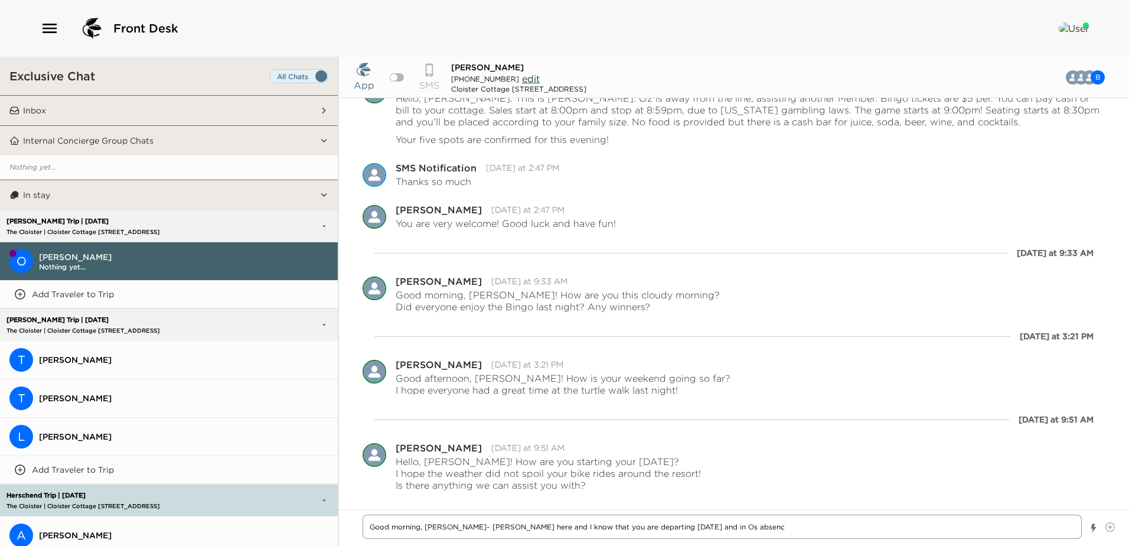
type textarea "x"
type textarea "Good morning, [PERSON_NAME]~ [PERSON_NAME] here and I know that you are departi…"
type textarea "x"
type textarea "Good morning, [PERSON_NAME]~ [PERSON_NAME] here and I know that you are departi…"
type textarea "x"
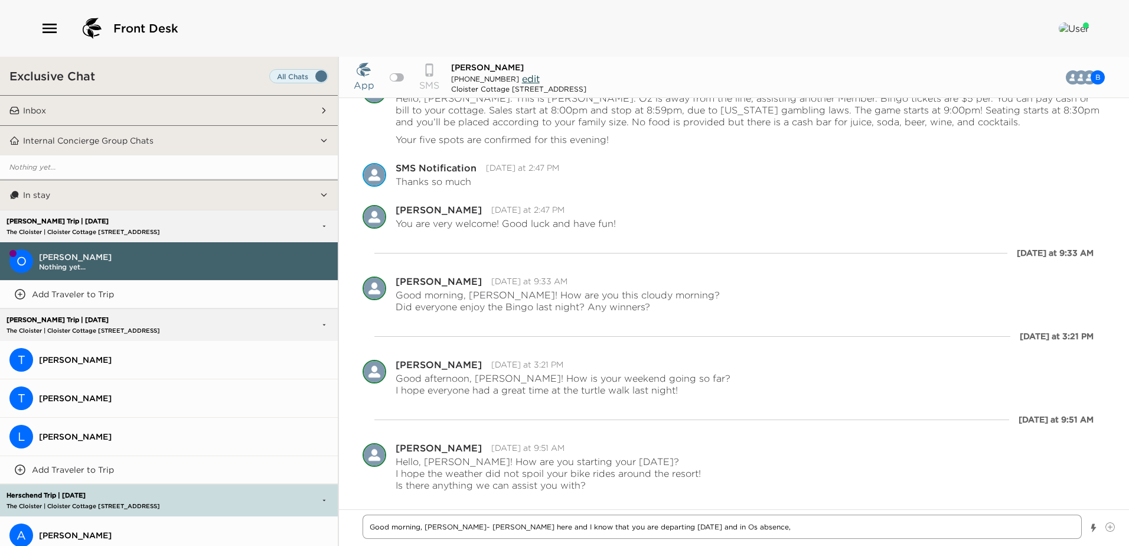
type textarea "Good morning, [PERSON_NAME]~ [PERSON_NAME] here and I know that you are departi…"
type textarea "x"
type textarea "Good morning, [PERSON_NAME]~ [PERSON_NAME] here and I know that you are departi…"
type textarea "x"
type textarea "Good morning, [PERSON_NAME]~ [PERSON_NAME] here and I know that you are departi…"
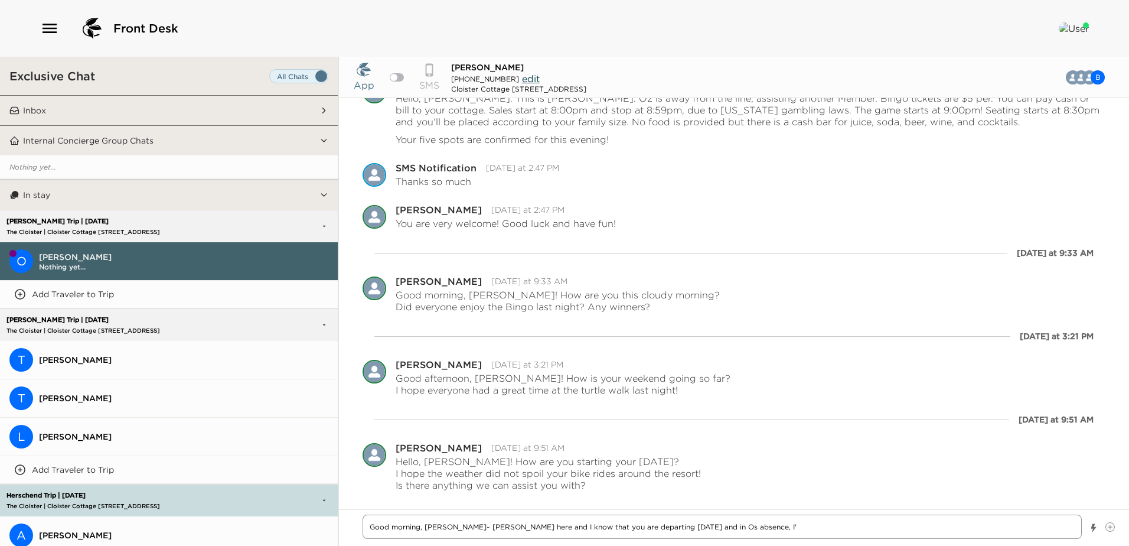
type textarea "x"
type textarea "Good morning, [PERSON_NAME]~ [PERSON_NAME] here and I know that you are departi…"
type textarea "x"
type textarea "Good morning, [PERSON_NAME]~ [PERSON_NAME] here and I know that you are departi…"
type textarea "x"
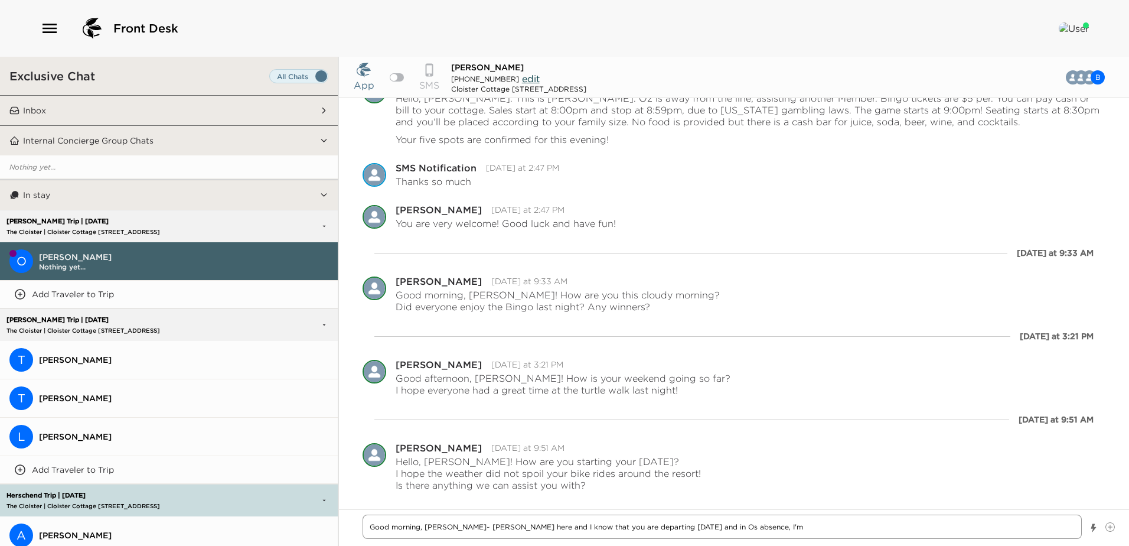
type textarea "Good morning, [PERSON_NAME]~ [PERSON_NAME] here and I know that you are departi…"
type textarea "x"
type textarea "Good morning, [PERSON_NAME]~ [PERSON_NAME] here and I know that you are departi…"
type textarea "x"
type textarea "Good morning, [PERSON_NAME]~ [PERSON_NAME] here and I know that you are departi…"
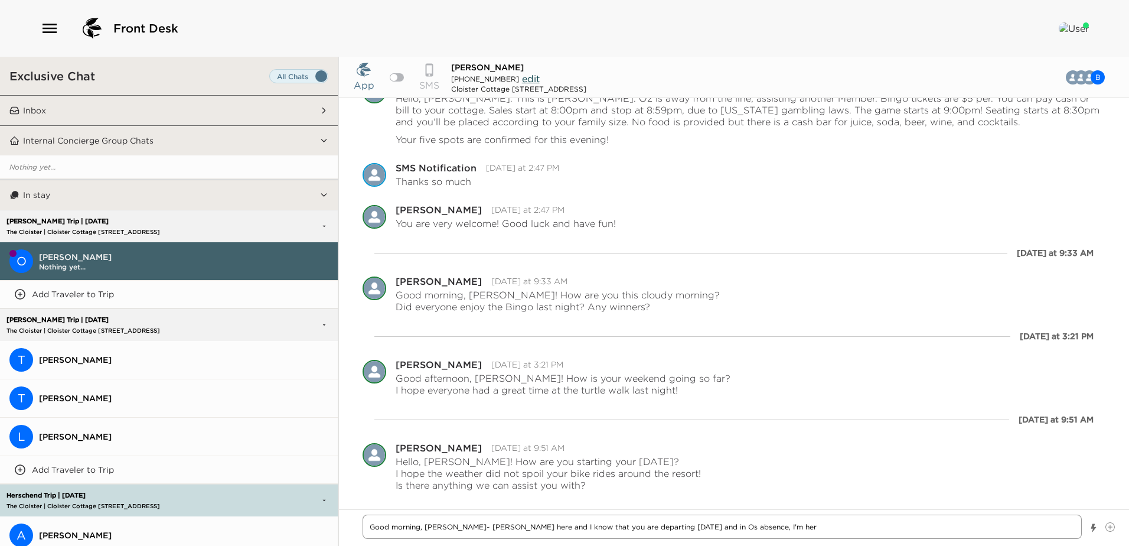
type textarea "x"
type textarea "Good morning, [PERSON_NAME]~ [PERSON_NAME] here and I know that you are departi…"
type textarea "x"
type textarea "Good morning, [PERSON_NAME]~ [PERSON_NAME] here and I know that you are departi…"
type textarea "x"
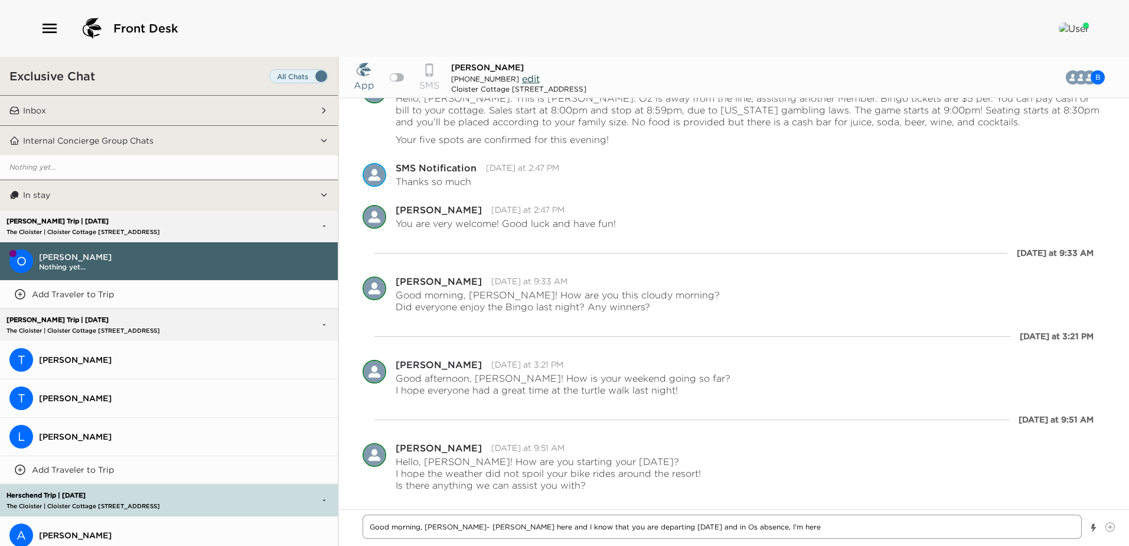
type textarea "Good morning, [PERSON_NAME]~ [PERSON_NAME] here and I know that you are departi…"
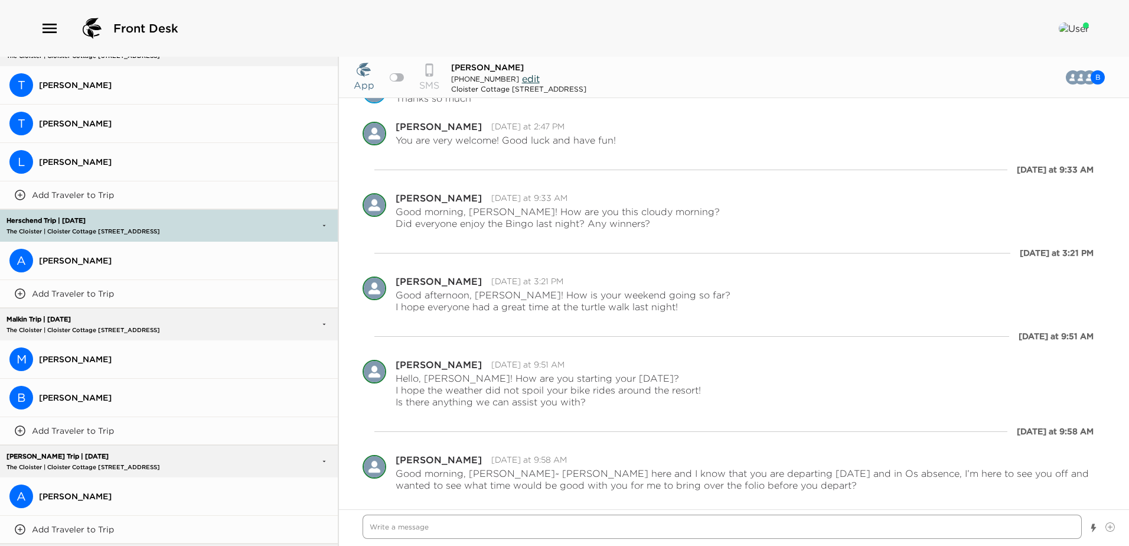
scroll to position [295, 0]
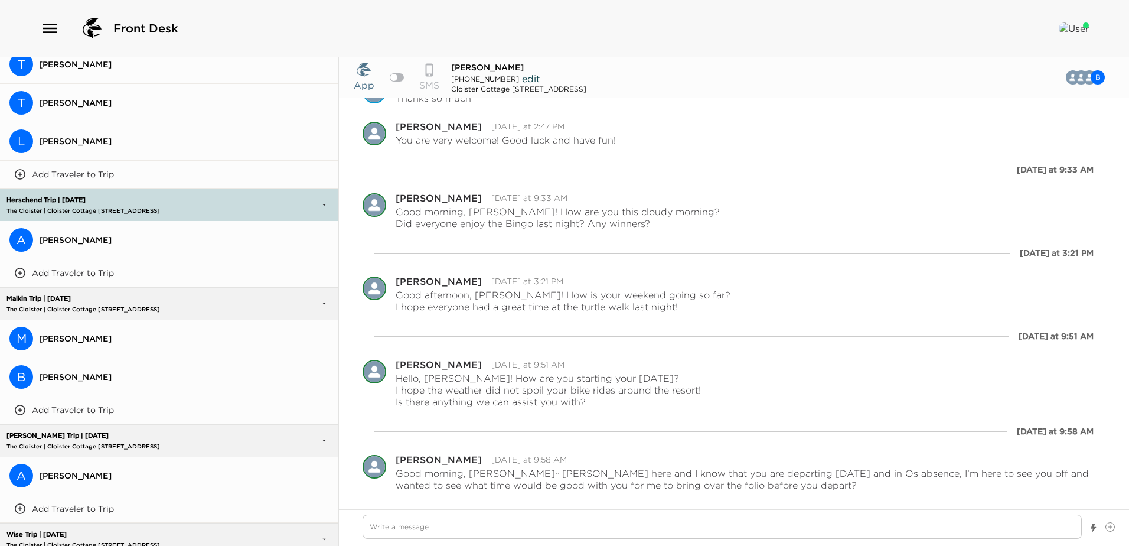
click at [76, 333] on span "[PERSON_NAME]" at bounding box center [183, 338] width 289 height 11
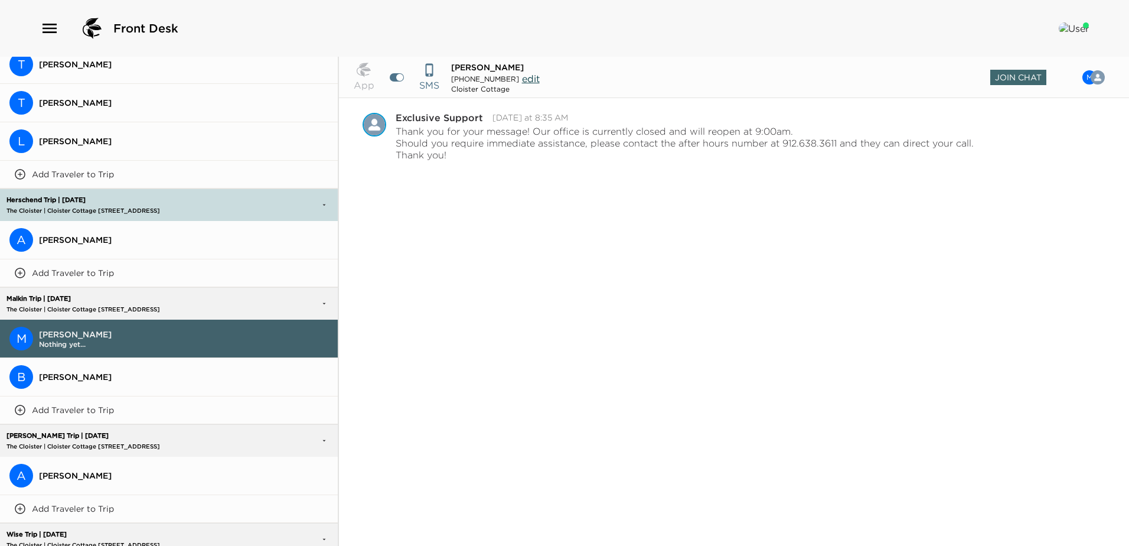
scroll to position [1251, 0]
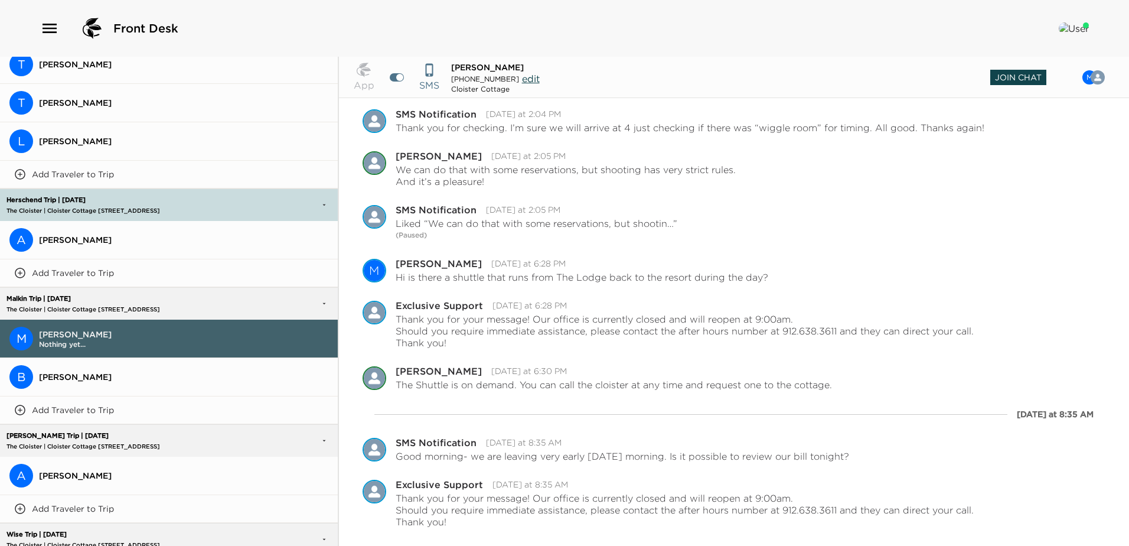
click at [1016, 77] on span "Join Chat" at bounding box center [1018, 77] width 56 height 15
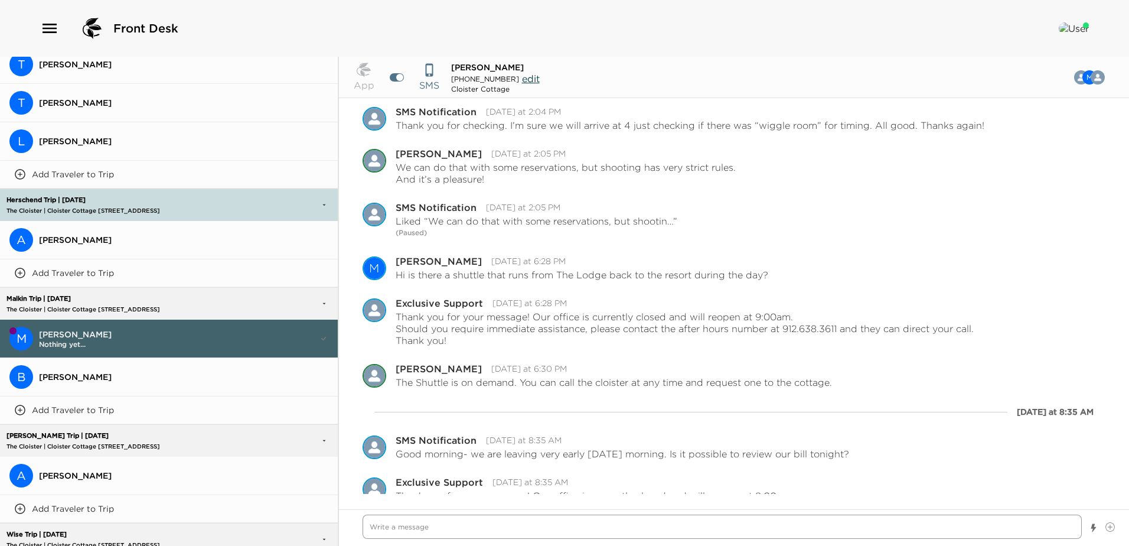
click at [390, 528] on textarea "Write a message" at bounding box center [722, 526] width 719 height 24
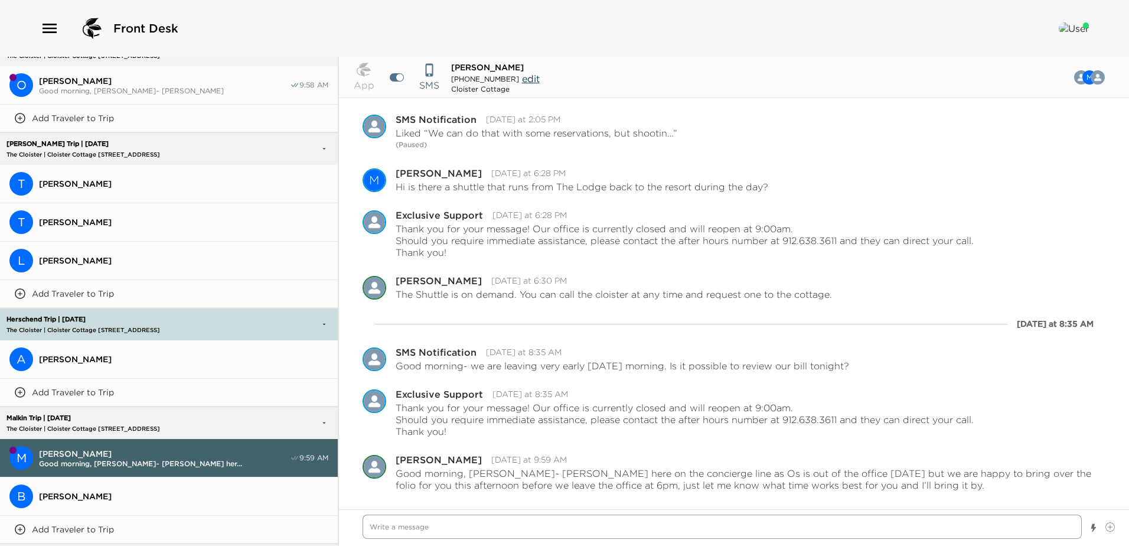
scroll to position [0, 0]
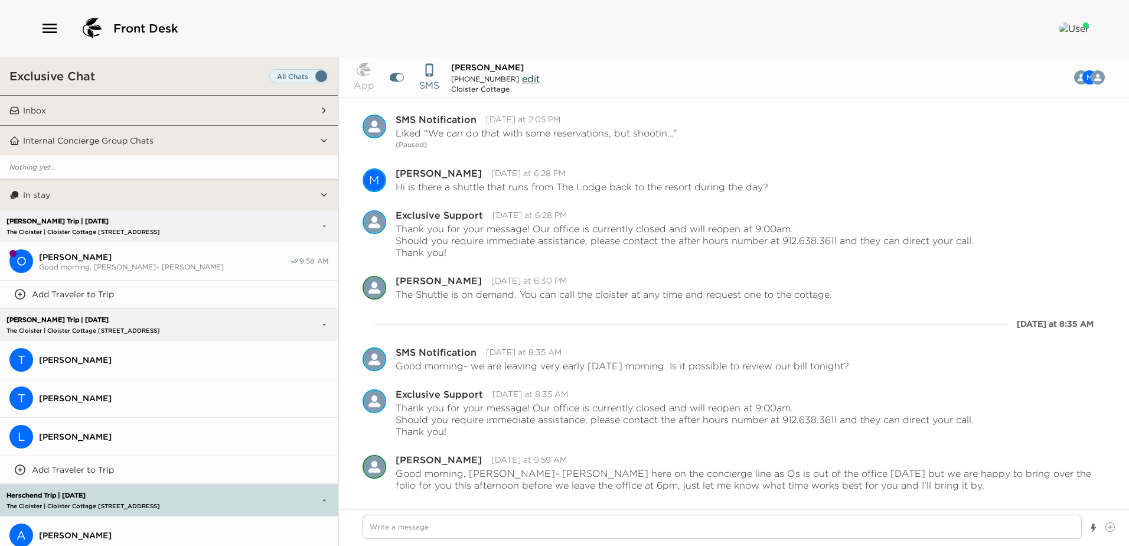
click at [162, 262] on span "Good morning, [PERSON_NAME]~ [PERSON_NAME]" at bounding box center [164, 266] width 251 height 9
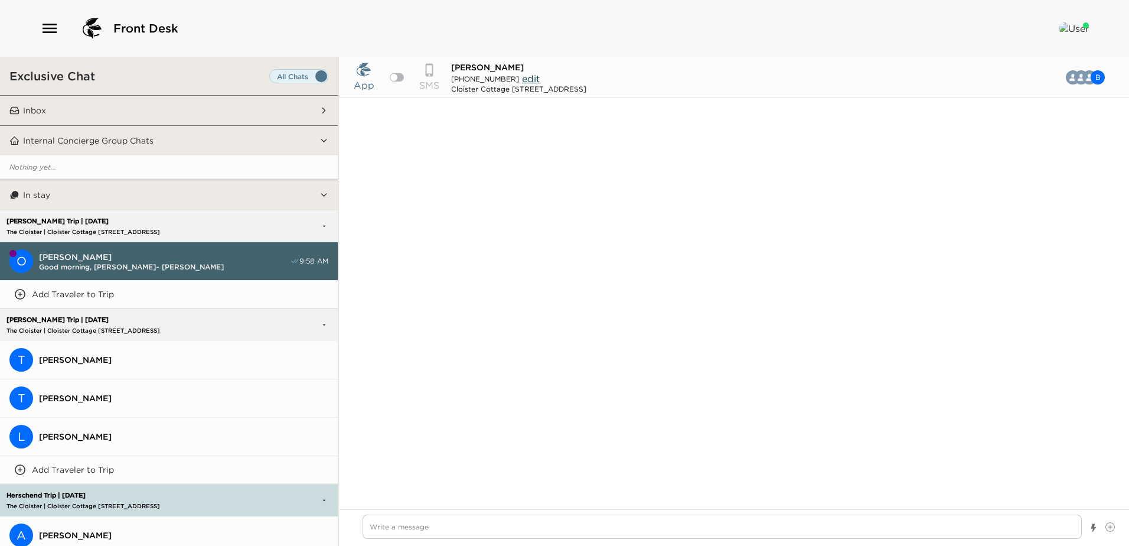
scroll to position [1324, 0]
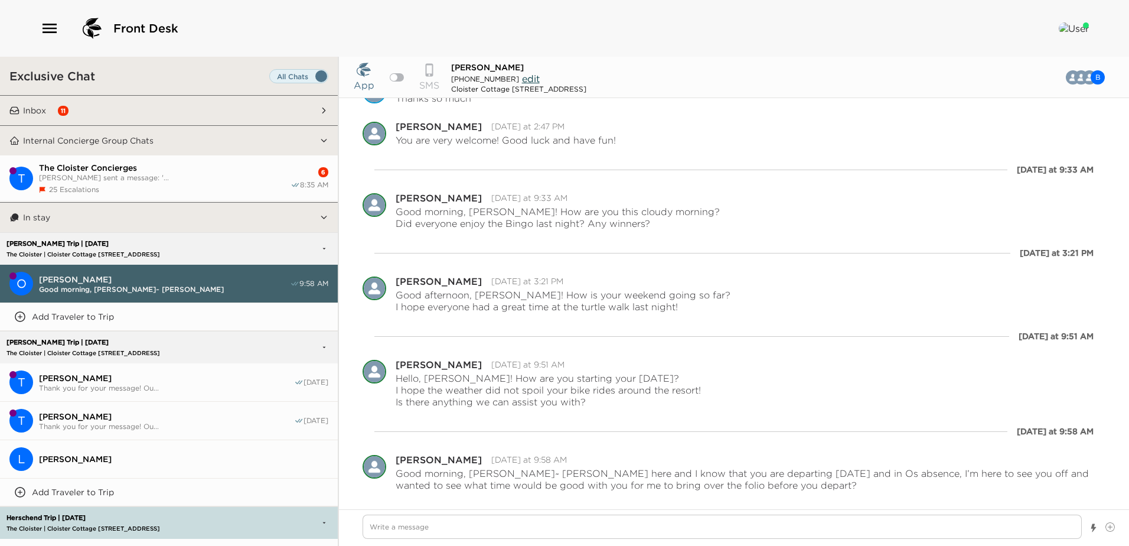
click at [98, 106] on button "Inbox 11" at bounding box center [169, 111] width 300 height 30
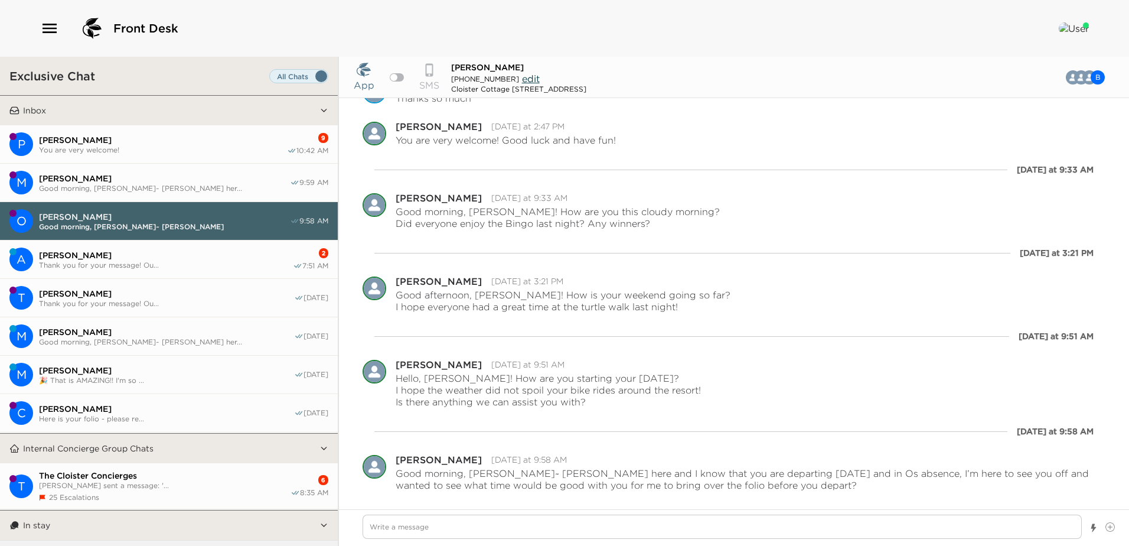
click at [154, 262] on span "Thank you for your message! Ou..." at bounding box center [166, 264] width 254 height 9
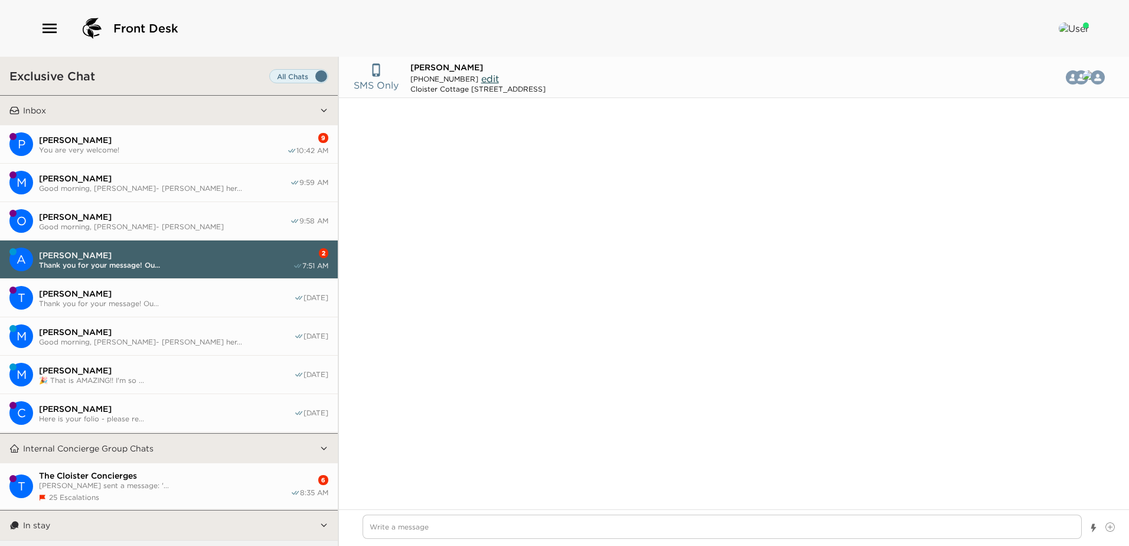
scroll to position [1274, 0]
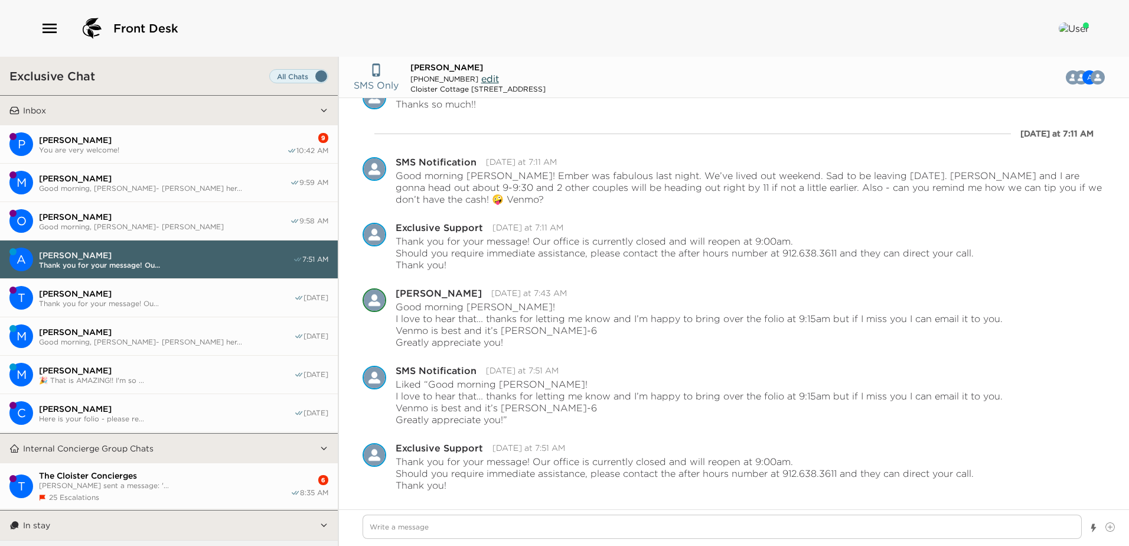
click at [129, 141] on span "[PERSON_NAME]" at bounding box center [163, 140] width 248 height 11
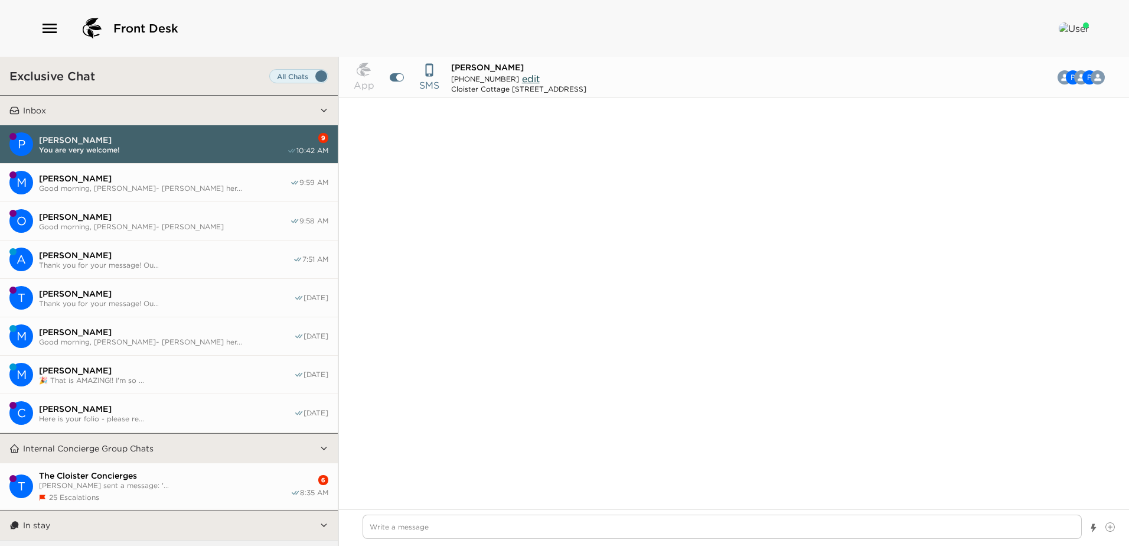
scroll to position [838, 0]
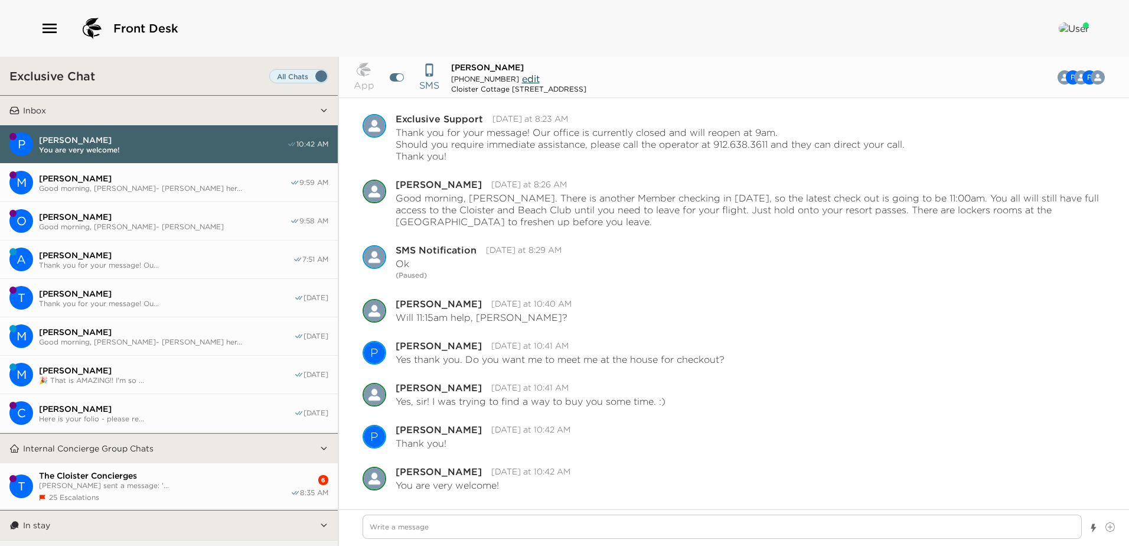
click at [132, 299] on span "Thank you for your message! Ou..." at bounding box center [166, 303] width 255 height 9
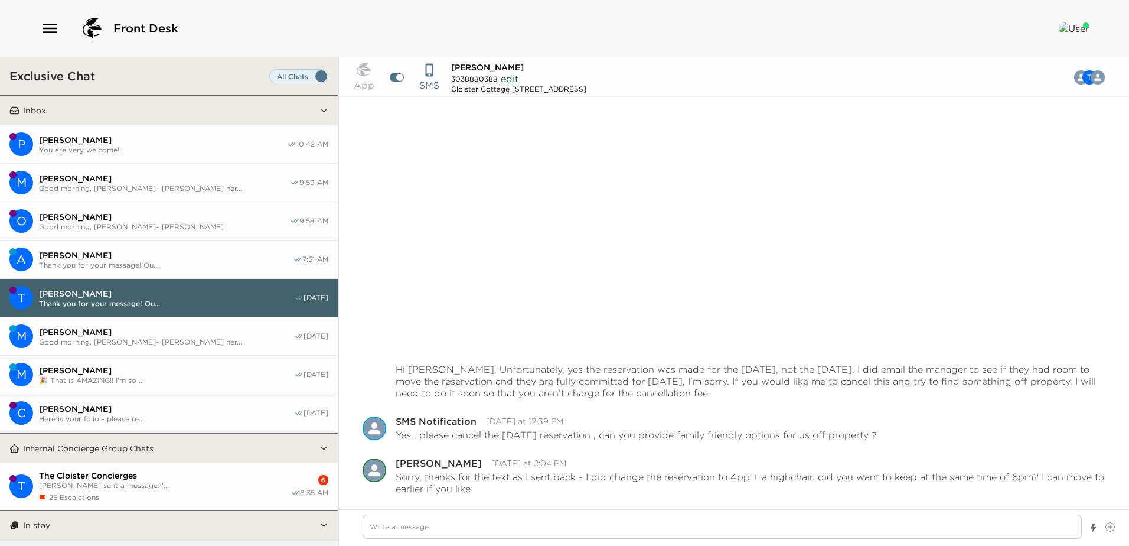
scroll to position [267, 0]
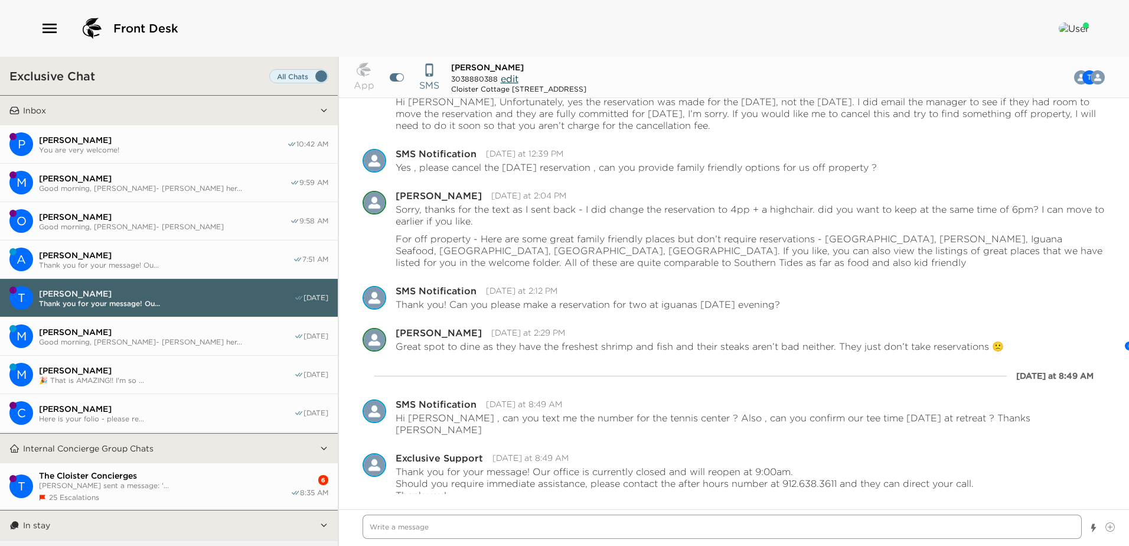
click at [383, 531] on textarea "Write a message" at bounding box center [722, 526] width 719 height 24
click at [480, 527] on textarea "Hi [PERSON_NAME]~ Just checking with you to see if you are satisfied with the A…" at bounding box center [722, 526] width 719 height 24
click at [693, 527] on textarea "Hi [PERSON_NAME]~ Just checking to see if you are satisfied with the A/C and ju…" at bounding box center [722, 526] width 719 height 24
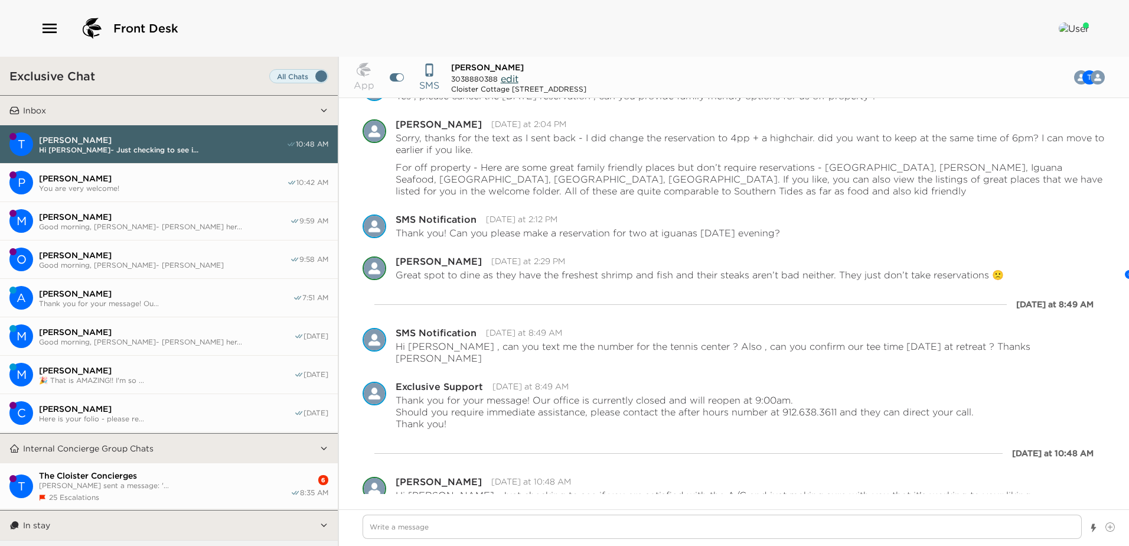
click at [92, 254] on span "[PERSON_NAME]" at bounding box center [164, 255] width 251 height 11
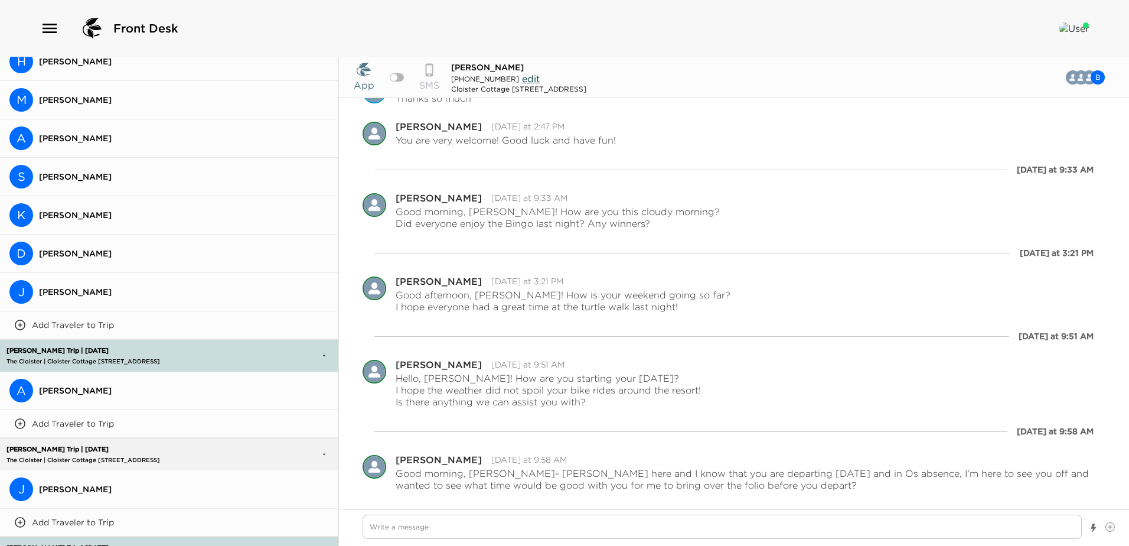
scroll to position [2704, 0]
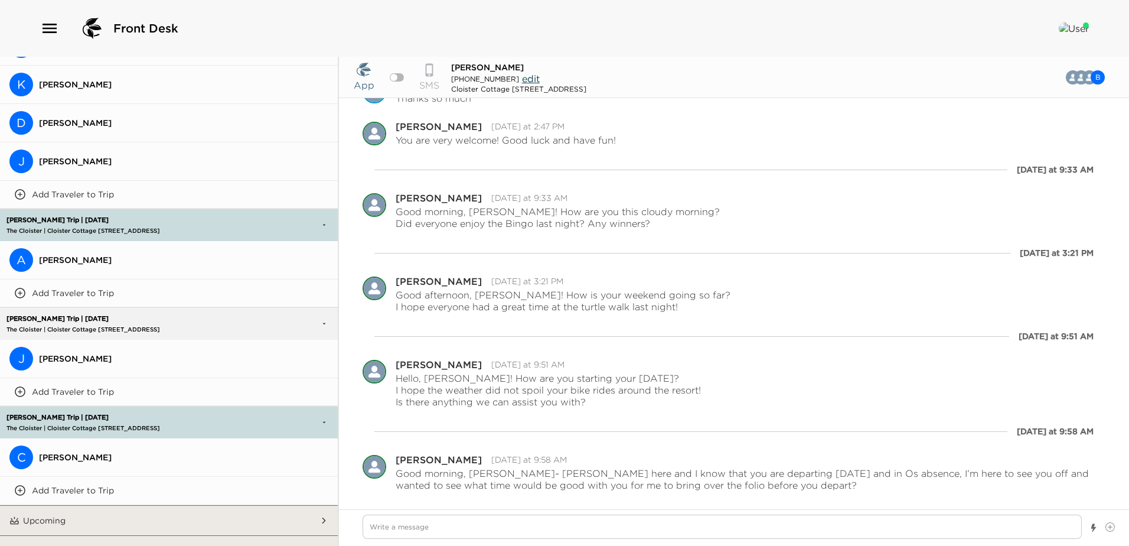
click at [79, 254] on span "[PERSON_NAME]" at bounding box center [183, 259] width 289 height 11
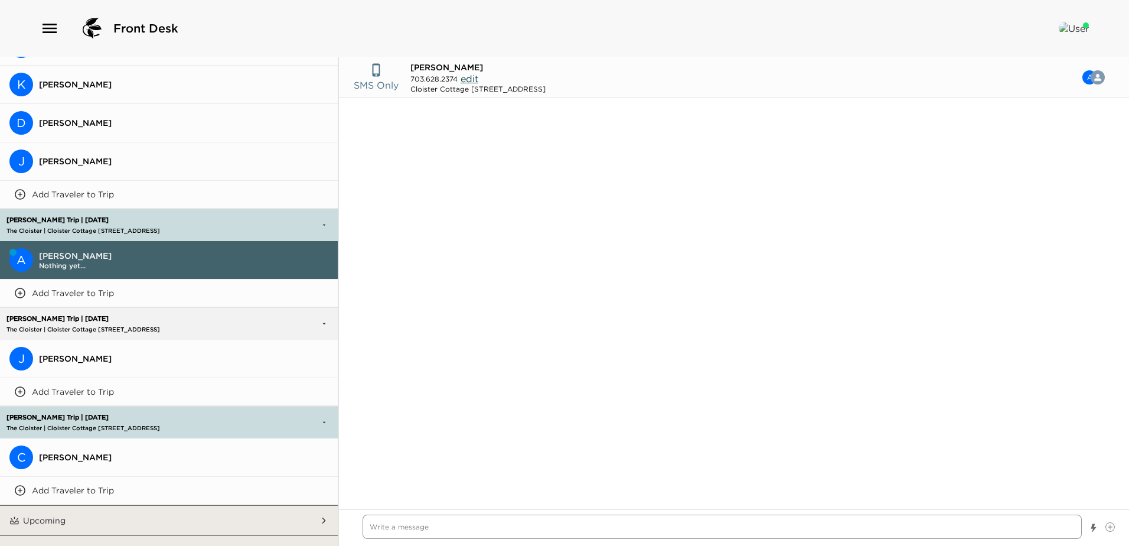
click at [376, 525] on textarea "Write a message" at bounding box center [722, 526] width 719 height 24
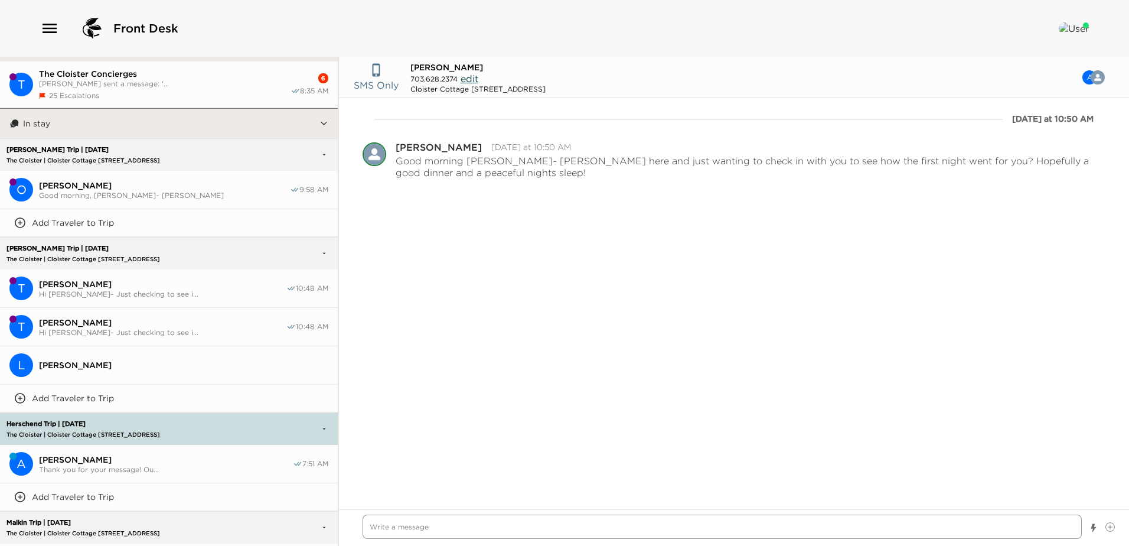
scroll to position [0, 0]
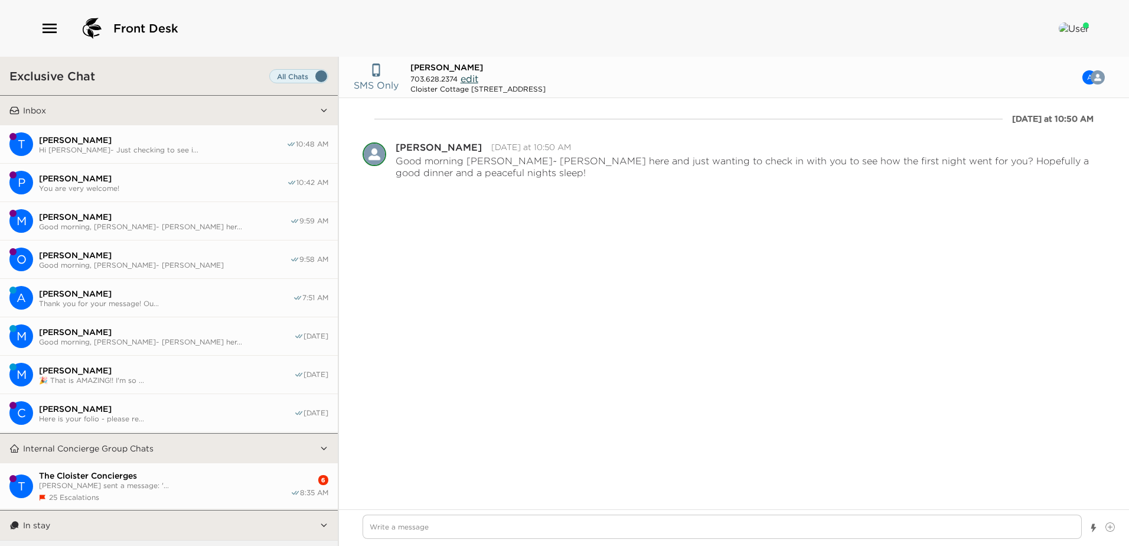
click at [179, 299] on span "Thank you for your message! Ou..." at bounding box center [166, 303] width 254 height 9
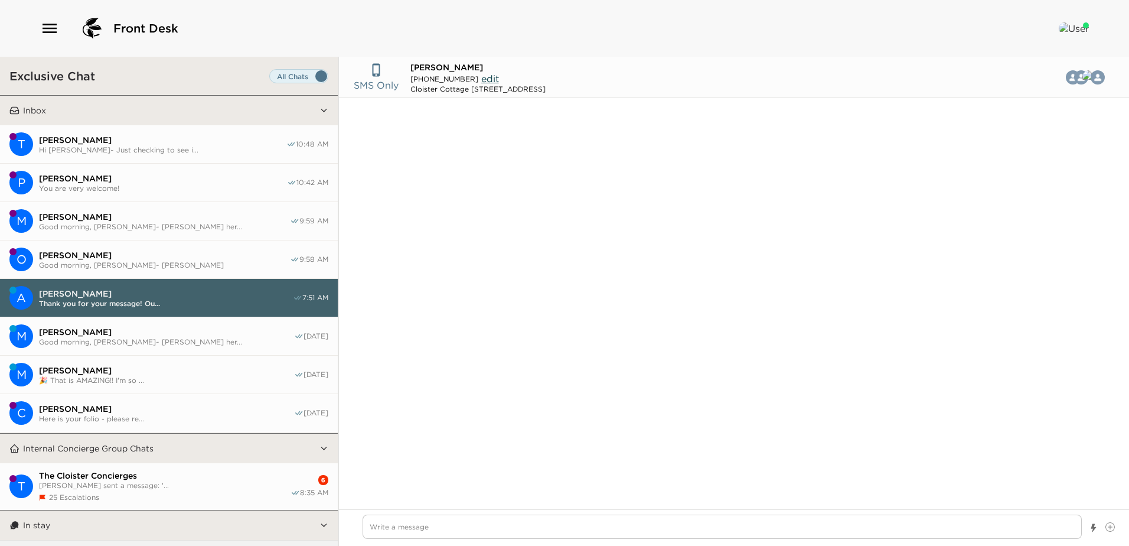
scroll to position [1274, 0]
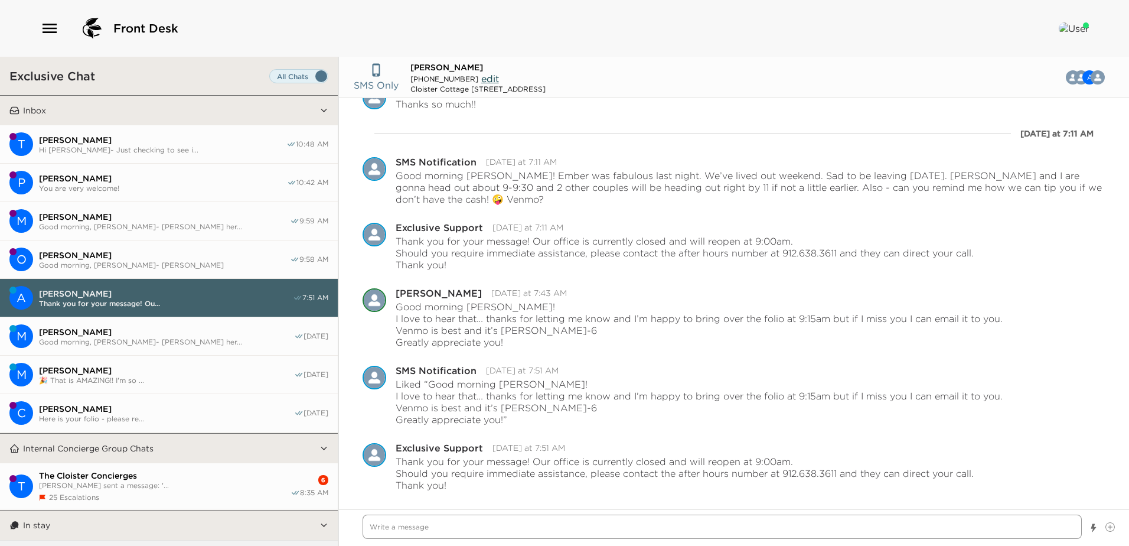
click at [378, 528] on textarea "Write a message" at bounding box center [722, 526] width 719 height 24
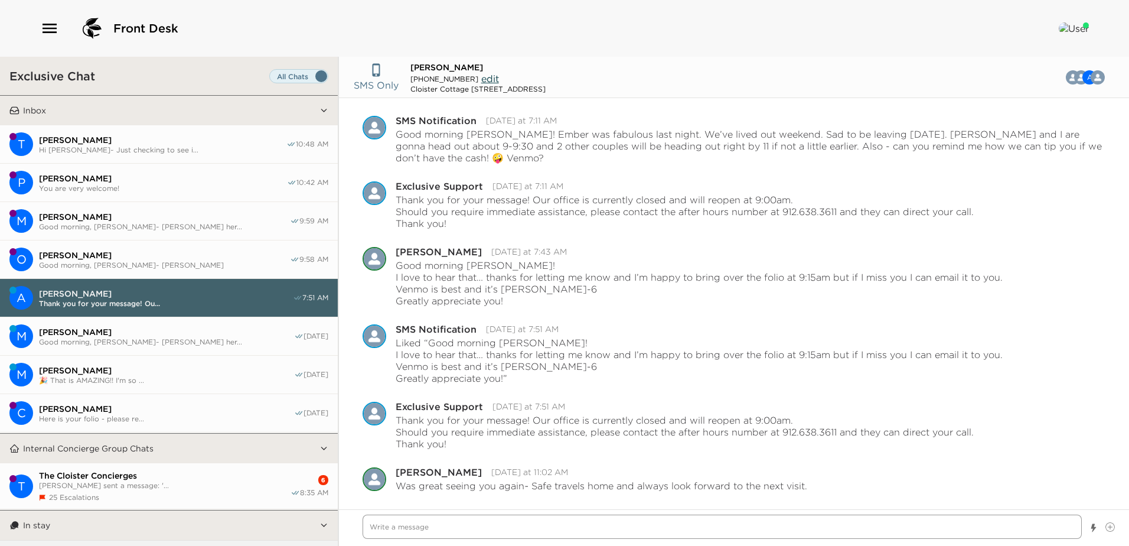
scroll to position [1316, 0]
click at [171, 478] on span "The Cloister Concierges" at bounding box center [165, 475] width 252 height 11
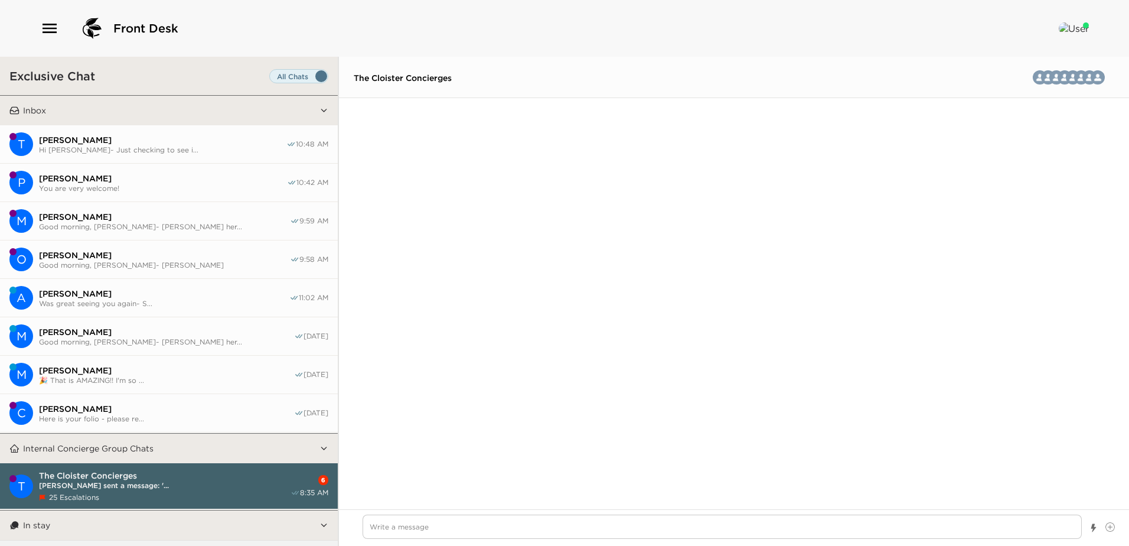
scroll to position [1909, 0]
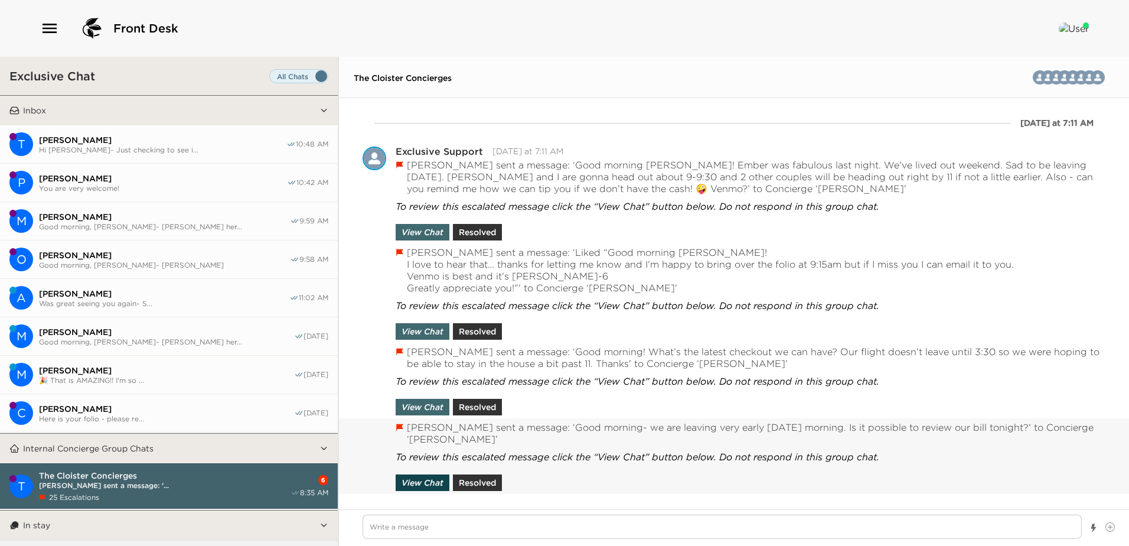
click at [415, 480] on button "View Chat" at bounding box center [423, 482] width 54 height 17
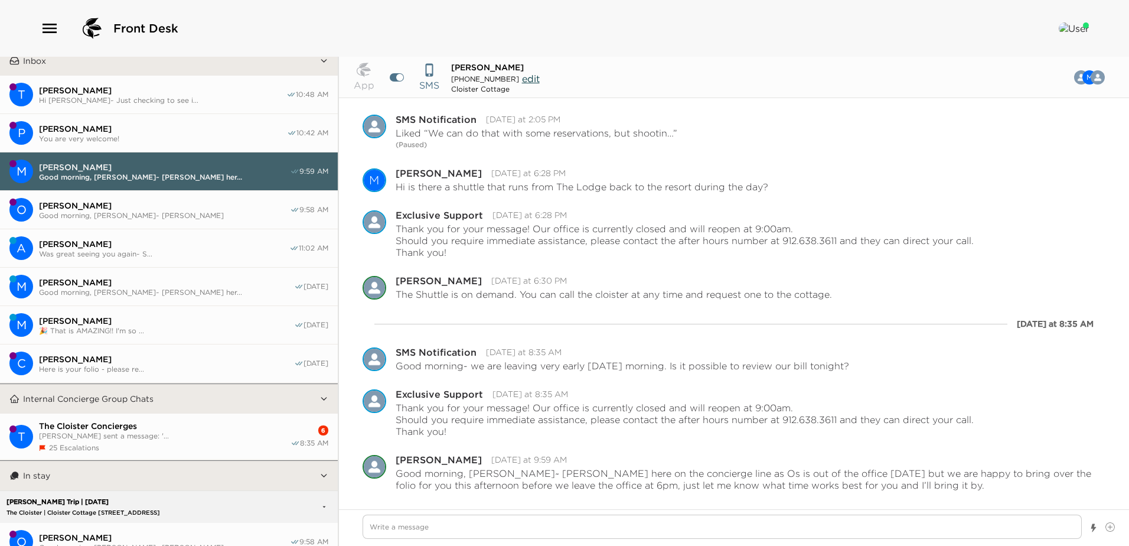
scroll to position [118, 0]
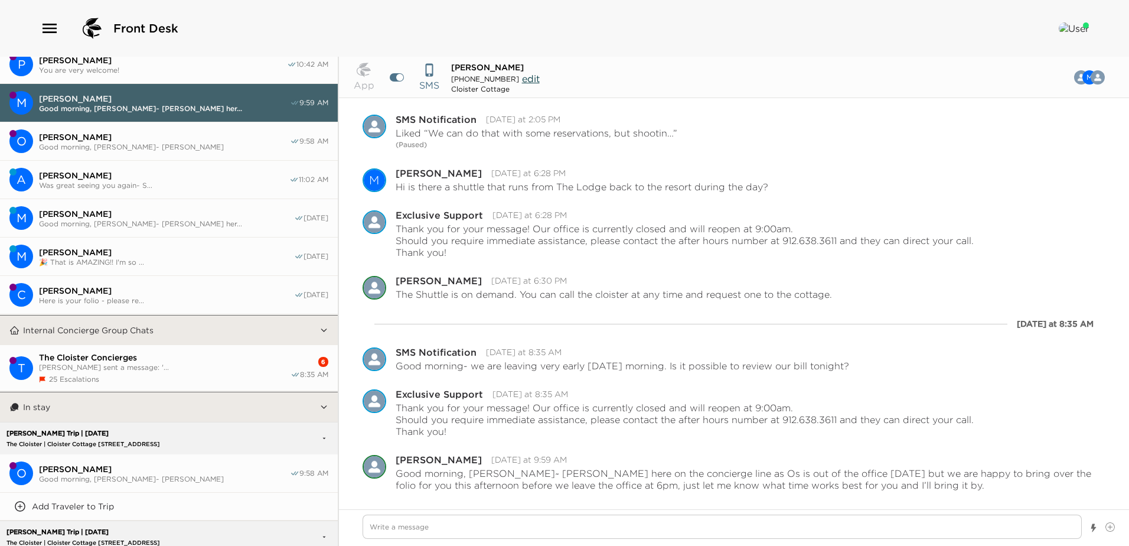
click at [203, 363] on span "[PERSON_NAME] sent a message: '..." at bounding box center [165, 367] width 252 height 9
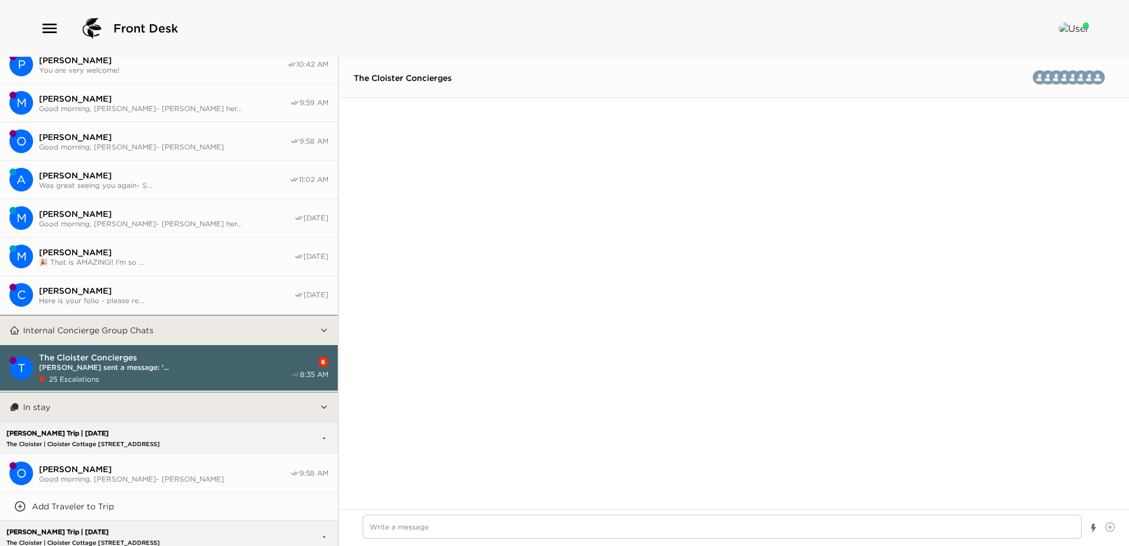
scroll to position [1909, 0]
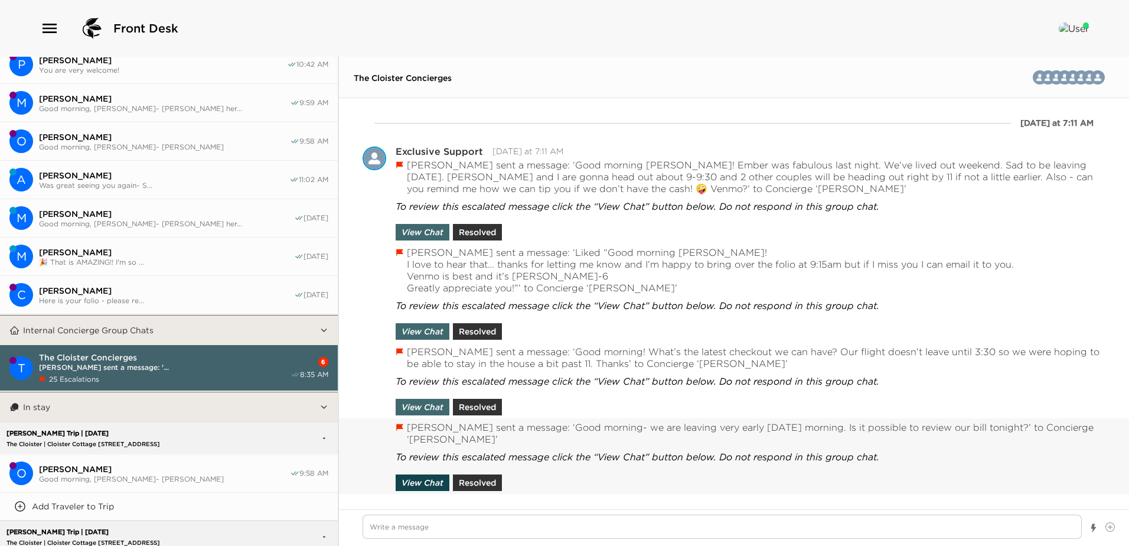
click at [421, 481] on button "View Chat" at bounding box center [423, 482] width 54 height 17
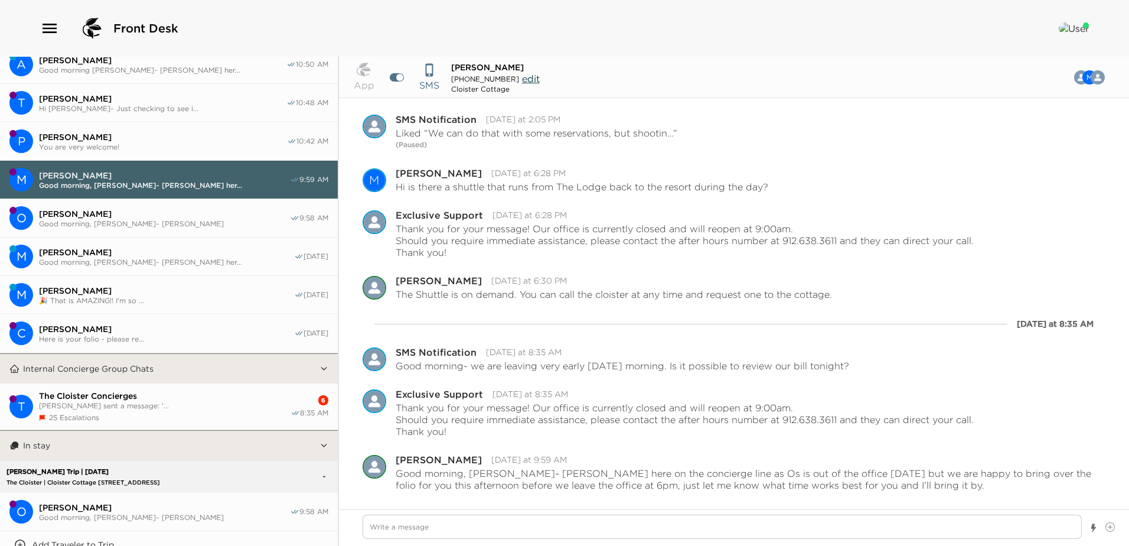
scroll to position [0, 0]
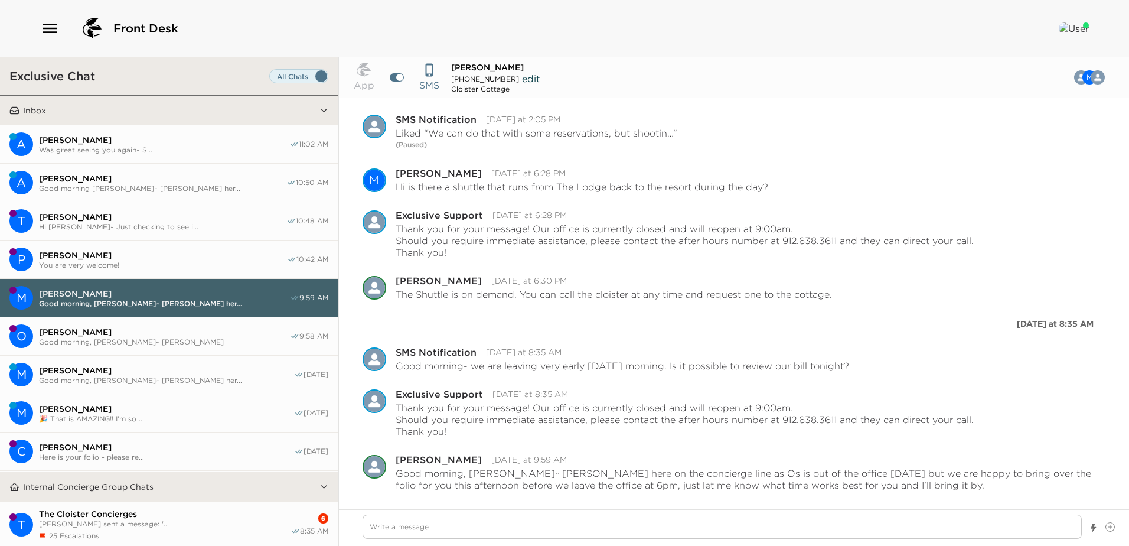
click at [168, 145] on span "Was great seeing you again~ S..." at bounding box center [164, 149] width 250 height 9
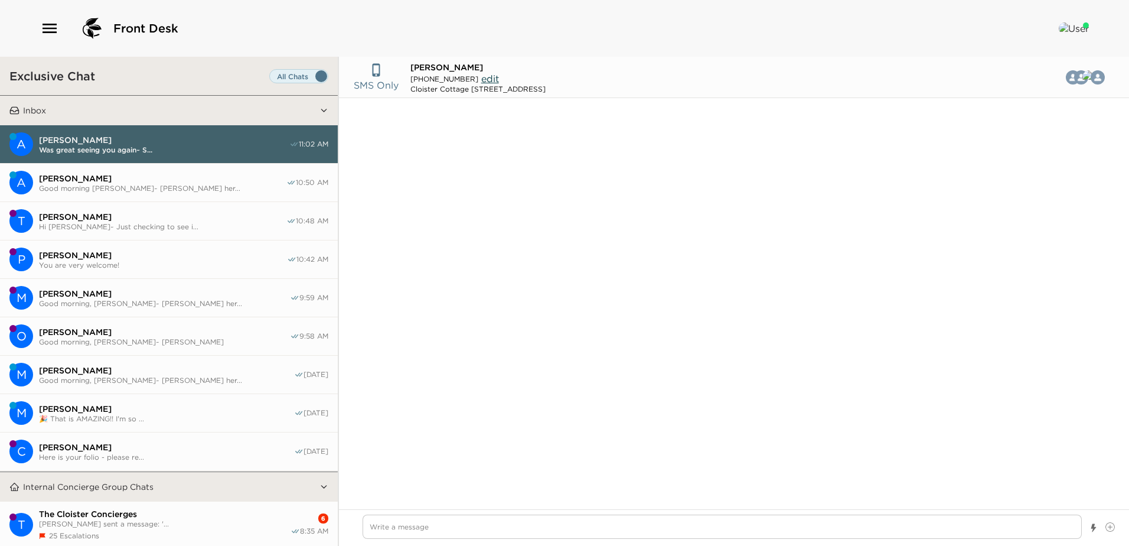
scroll to position [926, 0]
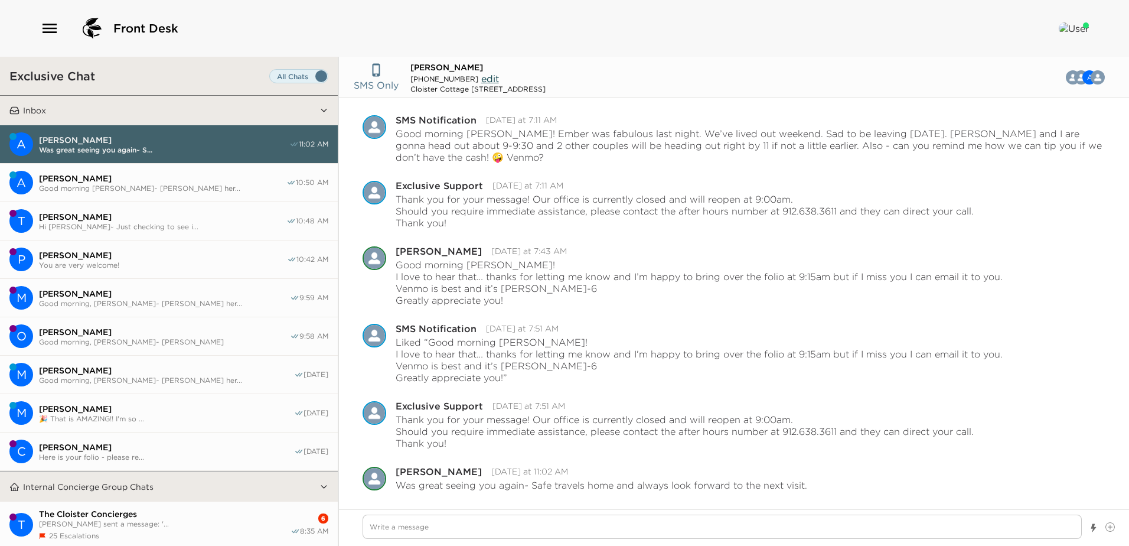
click at [164, 187] on span "Good morning [PERSON_NAME]~ [PERSON_NAME] her..." at bounding box center [162, 188] width 247 height 9
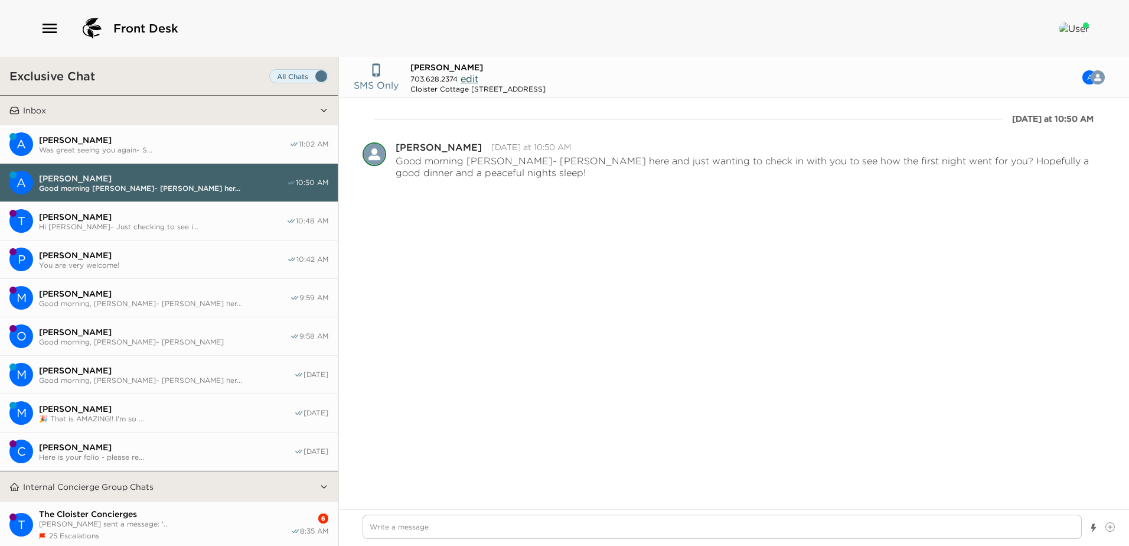
click at [146, 222] on span "Hi [PERSON_NAME]~ Just checking to see i..." at bounding box center [162, 226] width 247 height 9
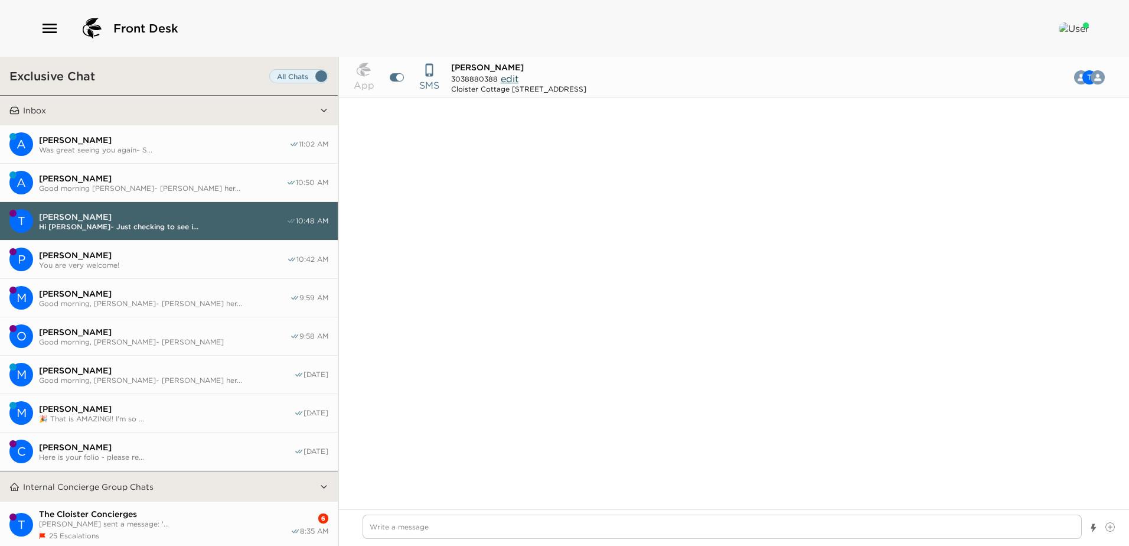
scroll to position [245, 0]
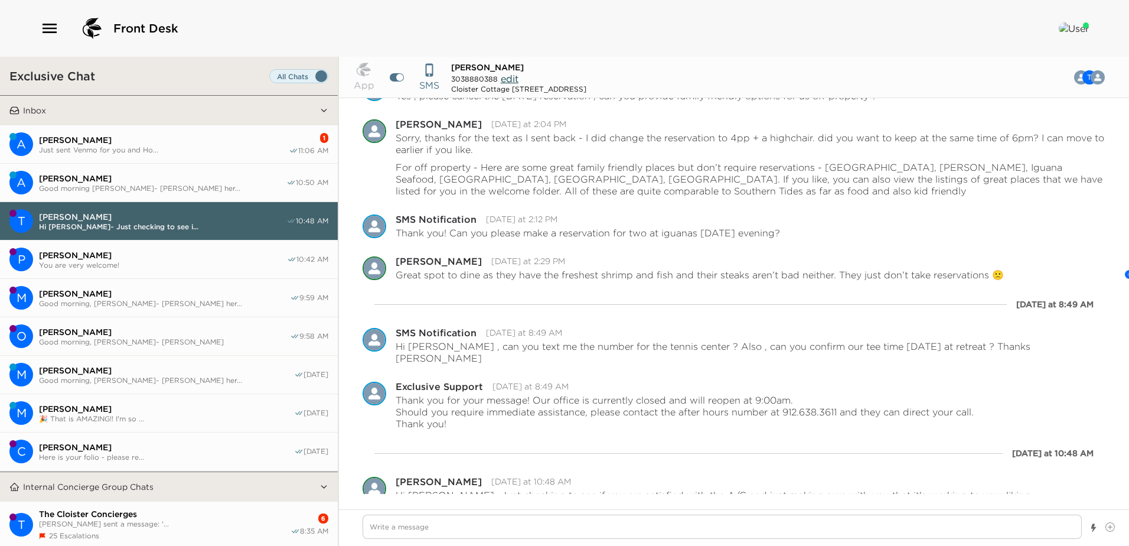
click at [159, 141] on span "[PERSON_NAME]" at bounding box center [164, 140] width 250 height 11
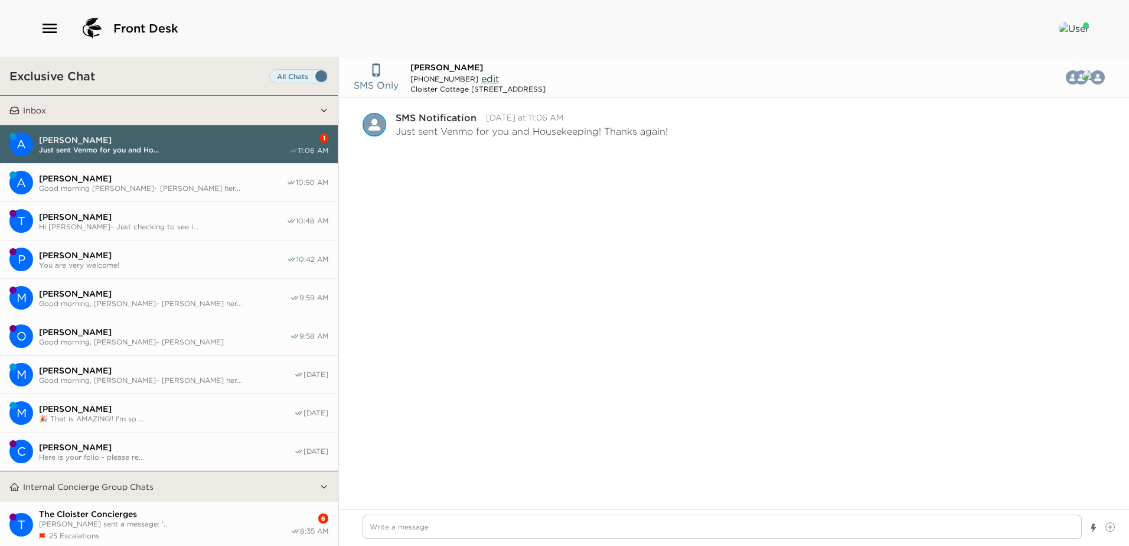
scroll to position [945, 0]
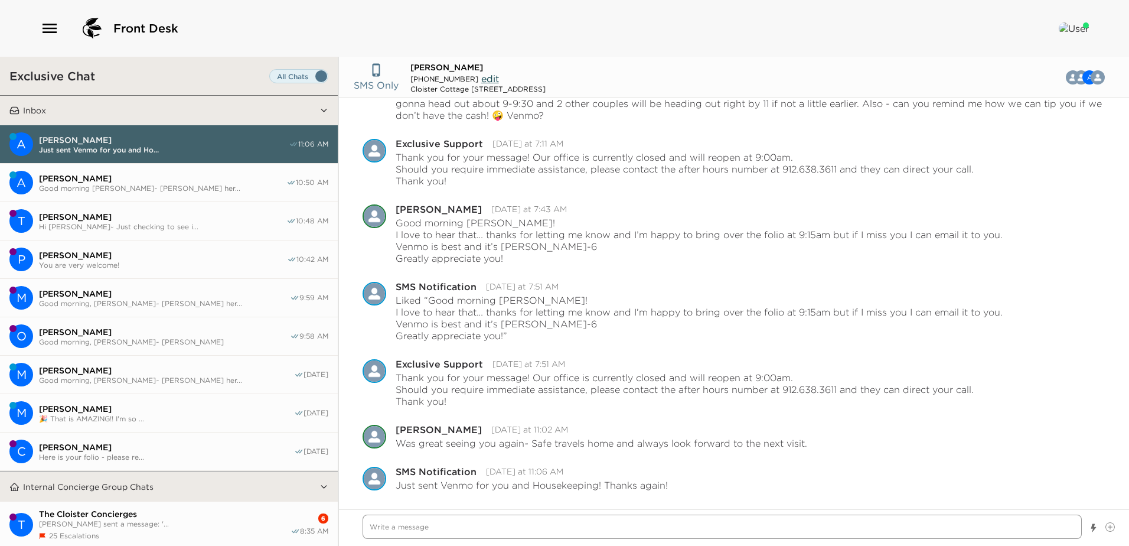
click at [384, 525] on textarea "Write a message" at bounding box center [722, 526] width 719 height 24
click at [1099, 472] on icon "Open Message Actions Menu" at bounding box center [1102, 473] width 6 height 2
click at [1050, 453] on button "Pause Escalation" at bounding box center [1070, 455] width 71 height 18
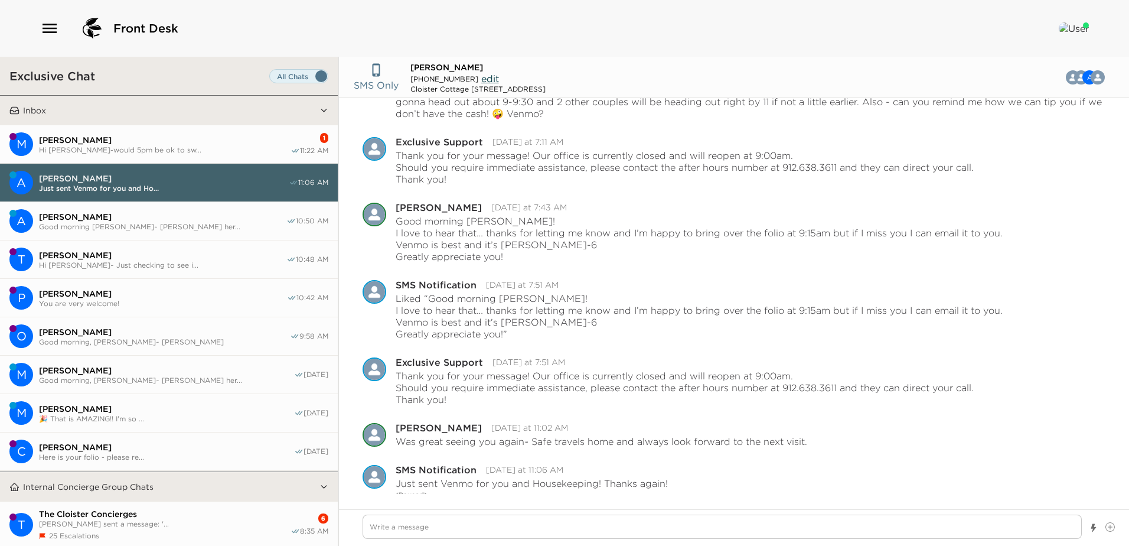
click at [165, 138] on span "[PERSON_NAME]" at bounding box center [165, 140] width 252 height 11
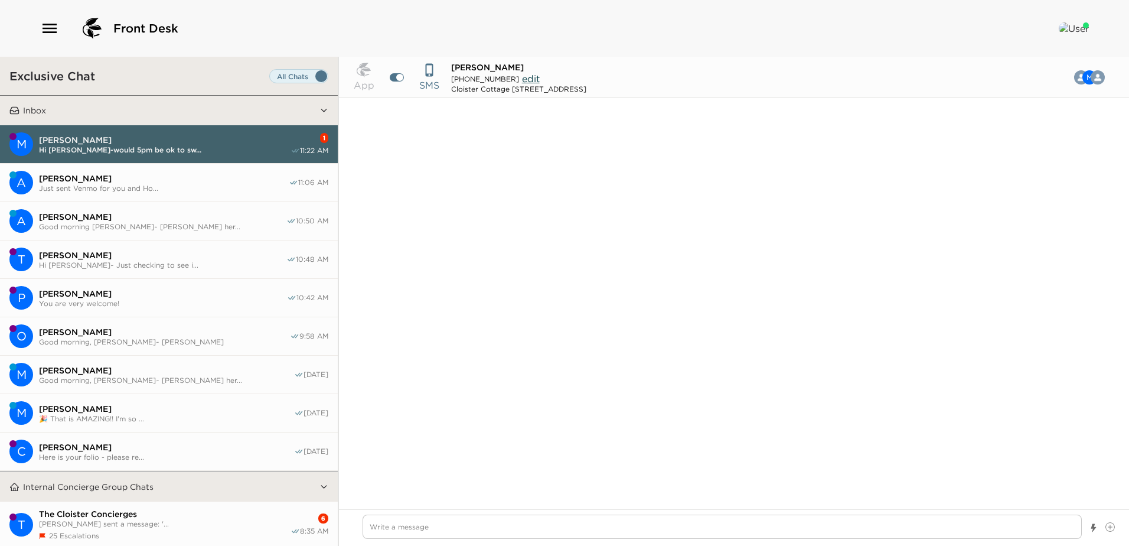
scroll to position [934, 0]
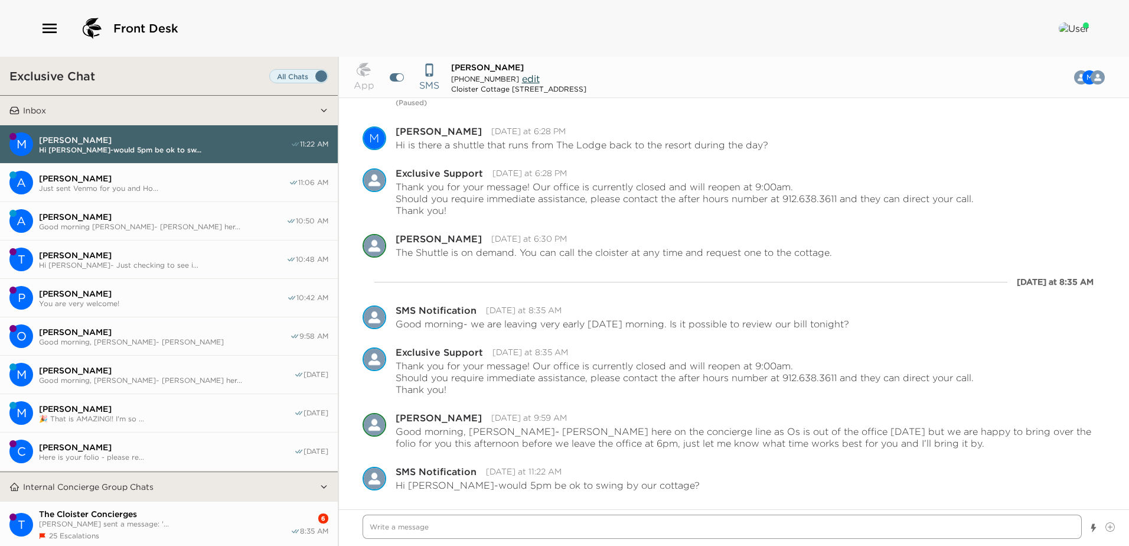
click at [383, 522] on textarea "Write a message" at bounding box center [722, 526] width 719 height 24
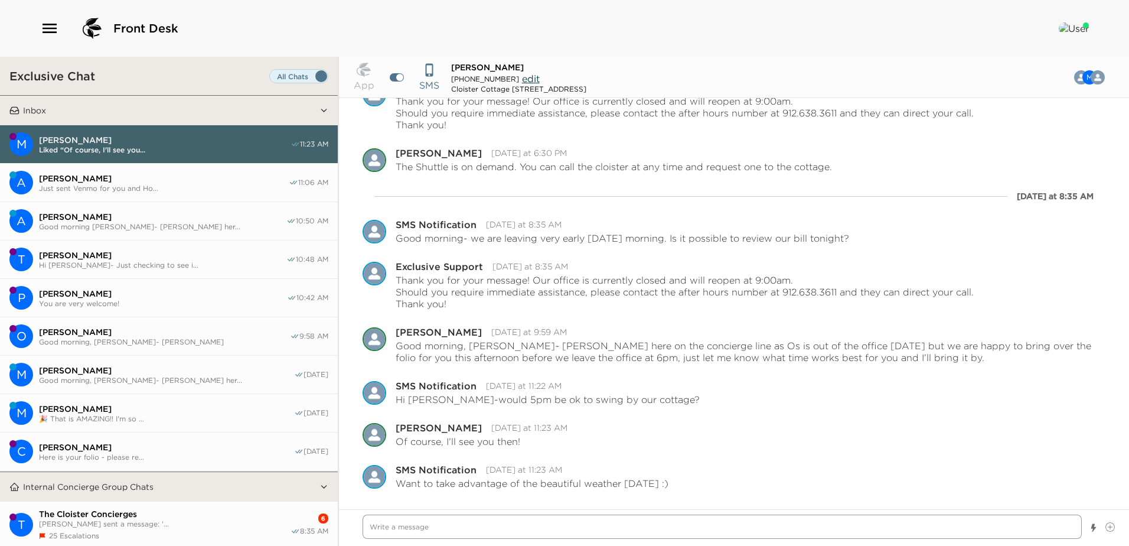
scroll to position [1036, 0]
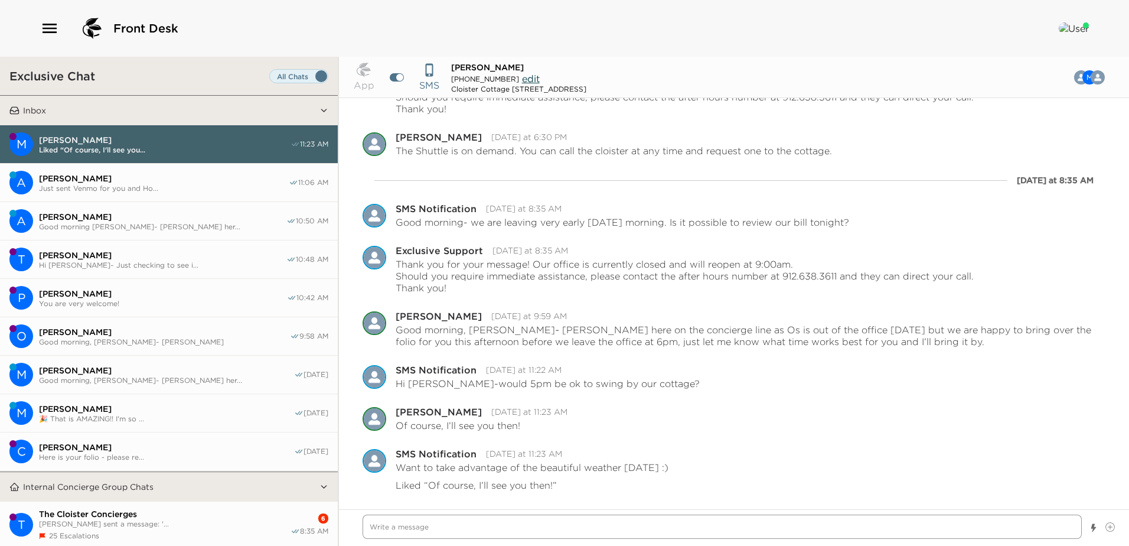
click at [394, 524] on textarea "Write a message" at bounding box center [722, 526] width 719 height 24
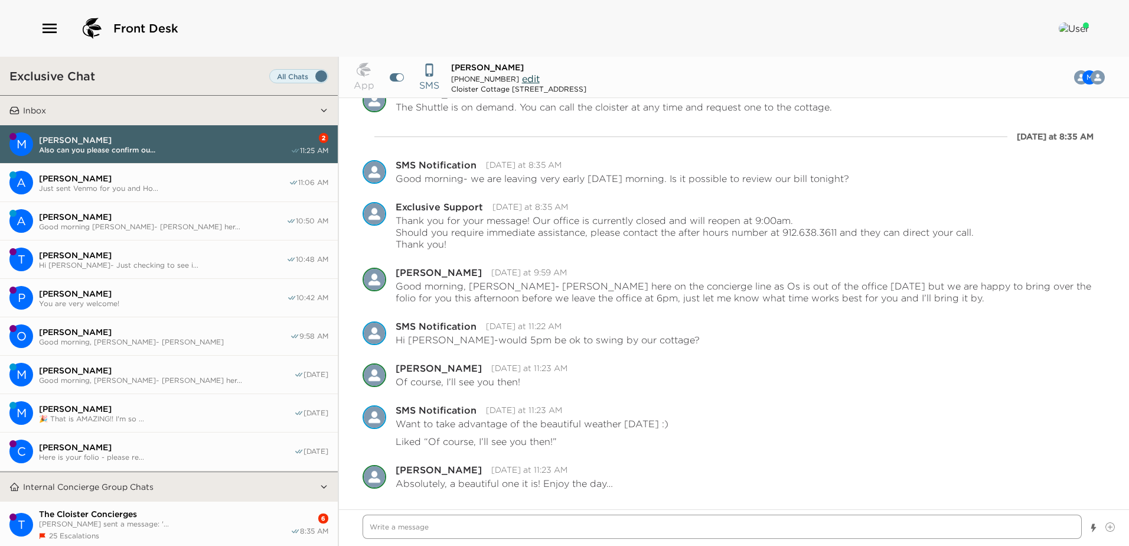
scroll to position [1137, 0]
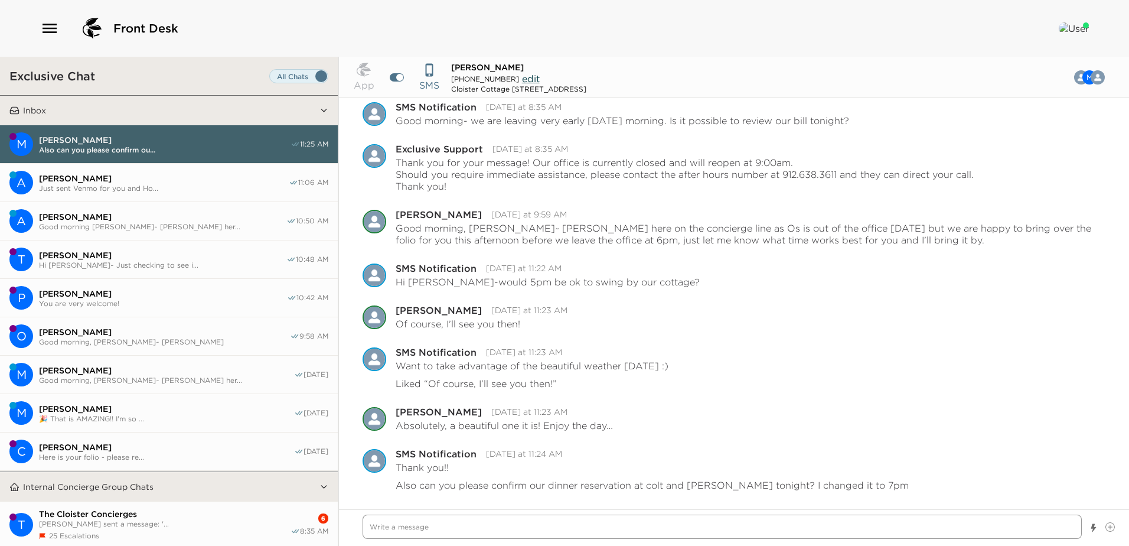
click at [383, 526] on textarea "Write a message" at bounding box center [722, 526] width 719 height 24
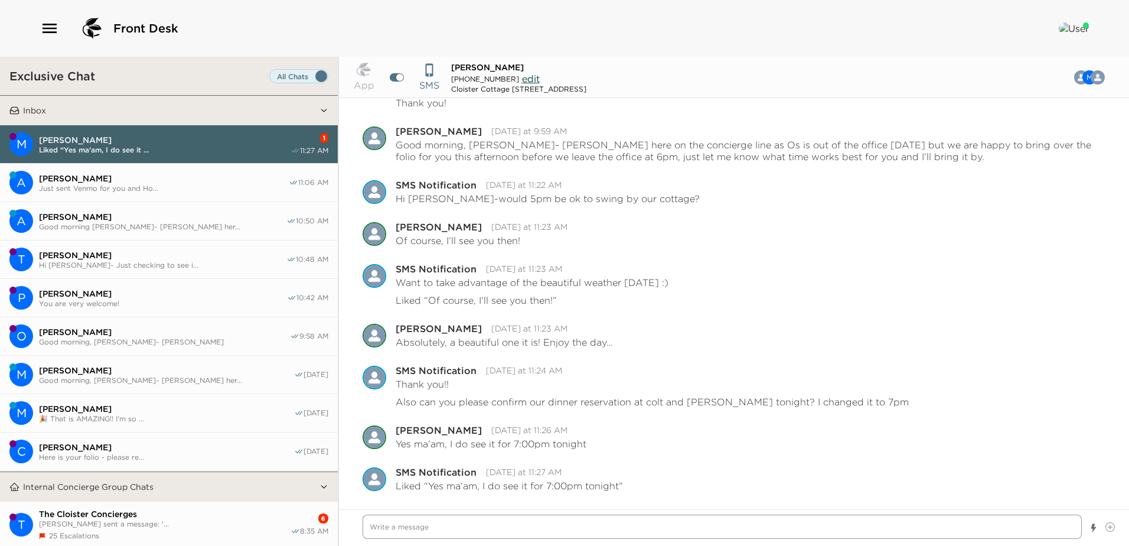
scroll to position [1221, 0]
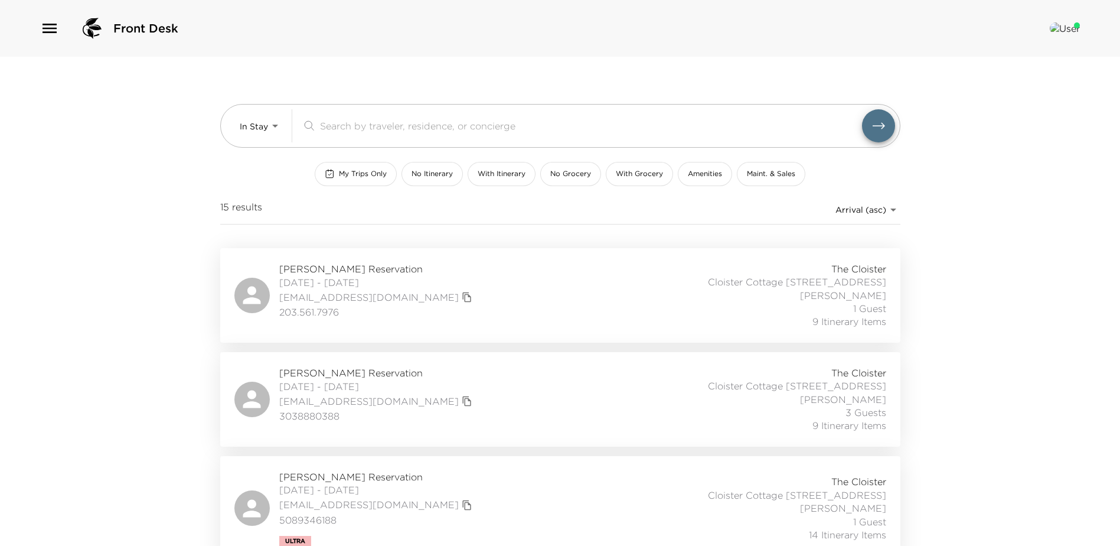
click at [49, 28] on icon "button" at bounding box center [50, 28] width 14 height 9
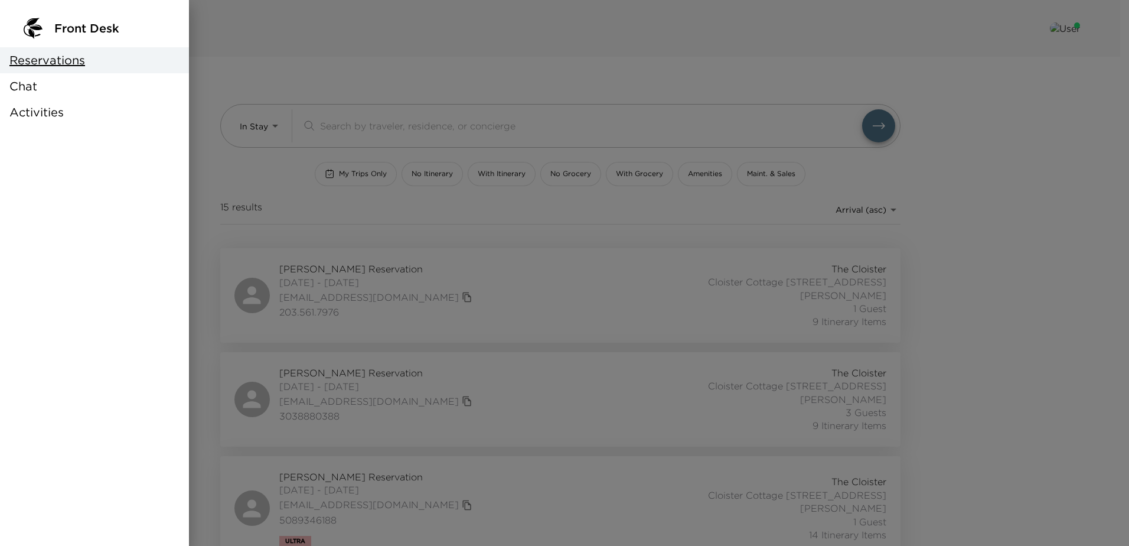
click at [324, 57] on div at bounding box center [564, 273] width 1129 height 546
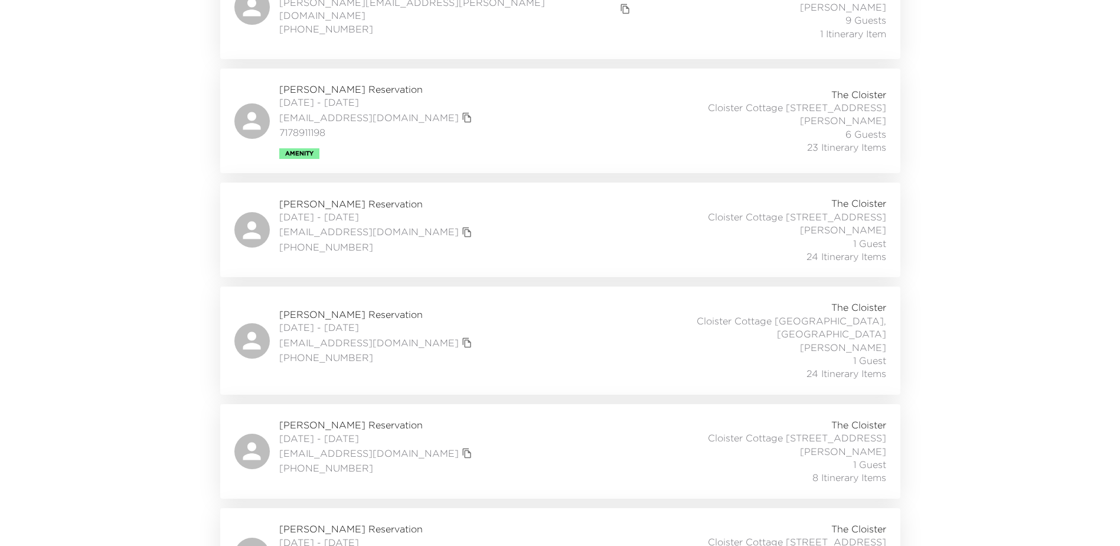
scroll to position [1341, 0]
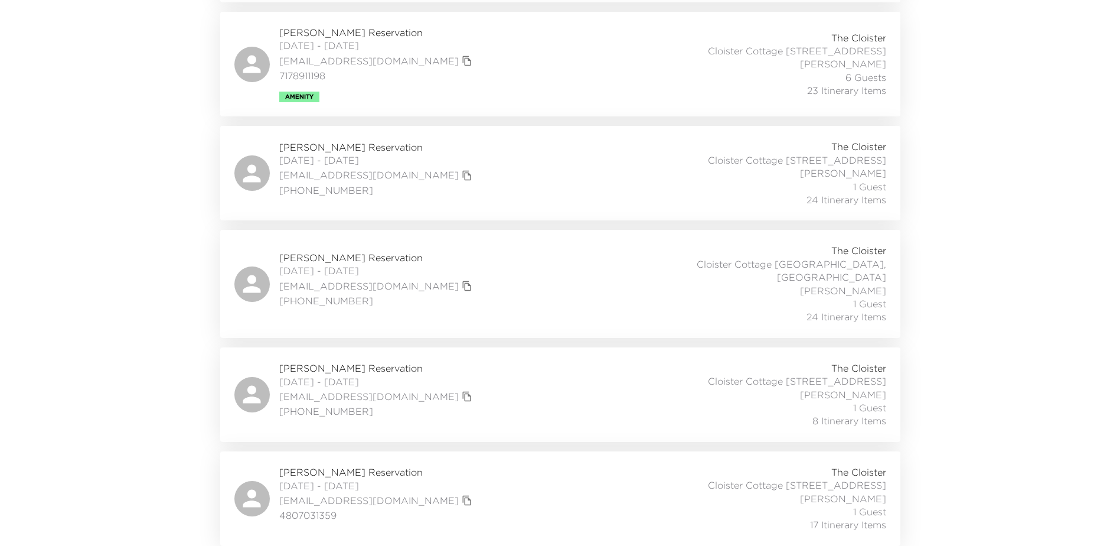
click at [499, 400] on div "Colleen Morris Reservation 09/01/2025 - 09/07/2025 colleenmorris525@gmail.com 6…" at bounding box center [560, 394] width 652 height 66
click at [492, 386] on div "Colleen Morris Reservation 09/01/2025 - 09/07/2025 colleenmorris525@gmail.com 6…" at bounding box center [560, 394] width 652 height 66
click at [455, 389] on div "Colleen Morris Reservation 09/01/2025 - 09/07/2025 colleenmorris525@gmail.com 6…" at bounding box center [560, 394] width 652 height 66
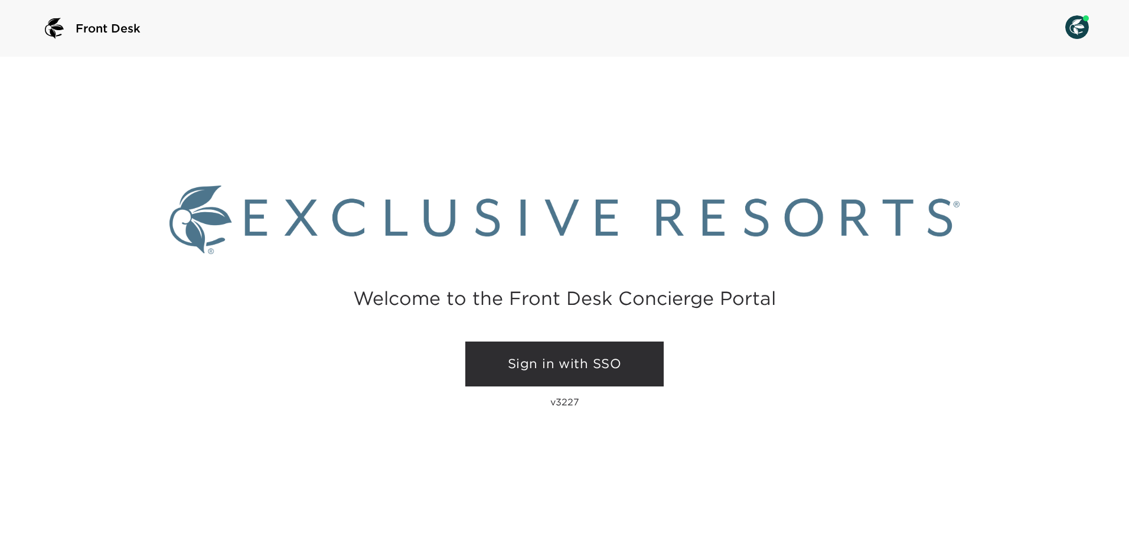
click at [564, 365] on link "Sign in with SSO" at bounding box center [564, 363] width 198 height 45
